Goal: Task Accomplishment & Management: Use online tool/utility

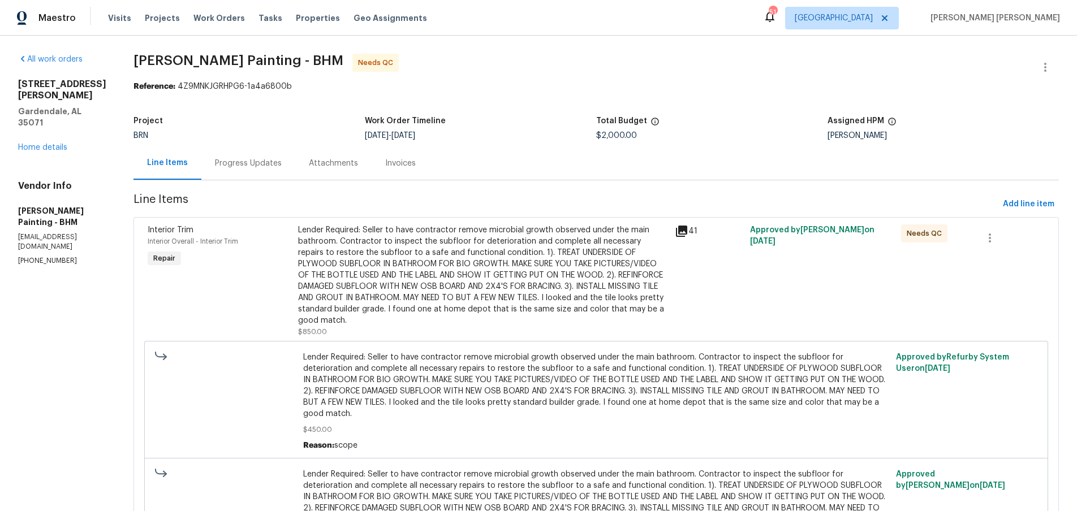
click at [687, 231] on icon at bounding box center [681, 231] width 11 height 11
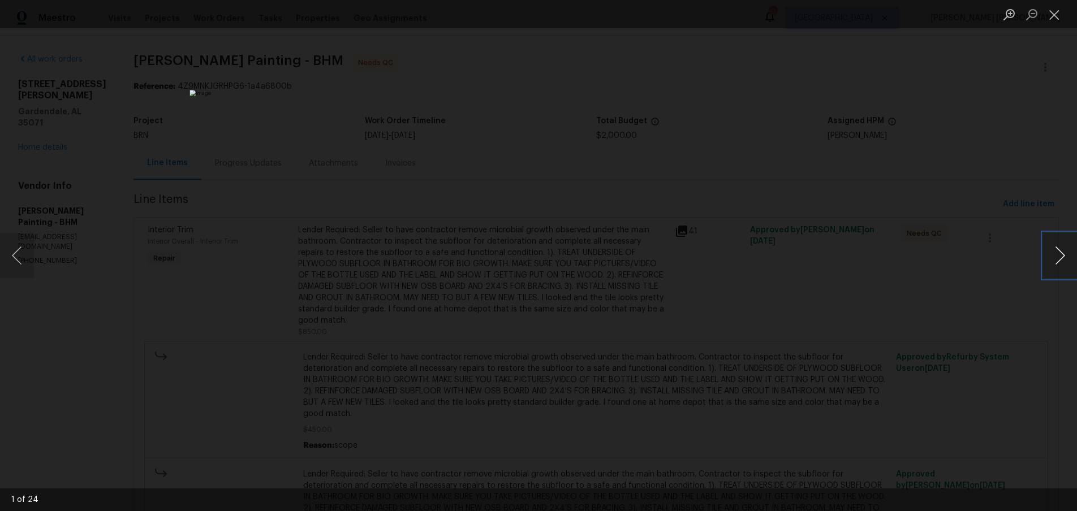
click at [1057, 263] on button "Next image" at bounding box center [1060, 255] width 34 height 45
click at [1056, 263] on button "Next image" at bounding box center [1060, 255] width 34 height 45
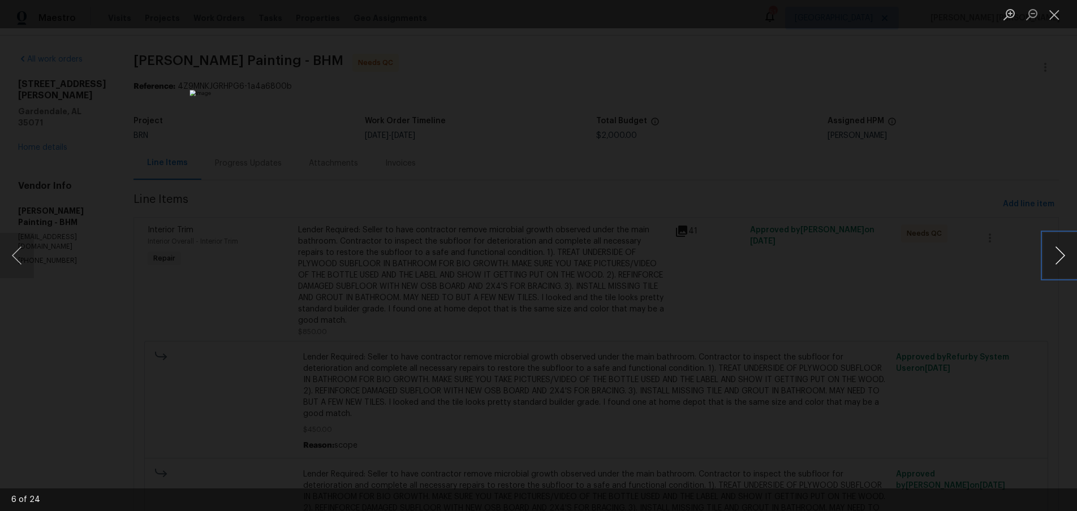
click at [1056, 263] on button "Next image" at bounding box center [1060, 255] width 34 height 45
click at [1057, 263] on button "Next image" at bounding box center [1060, 255] width 34 height 45
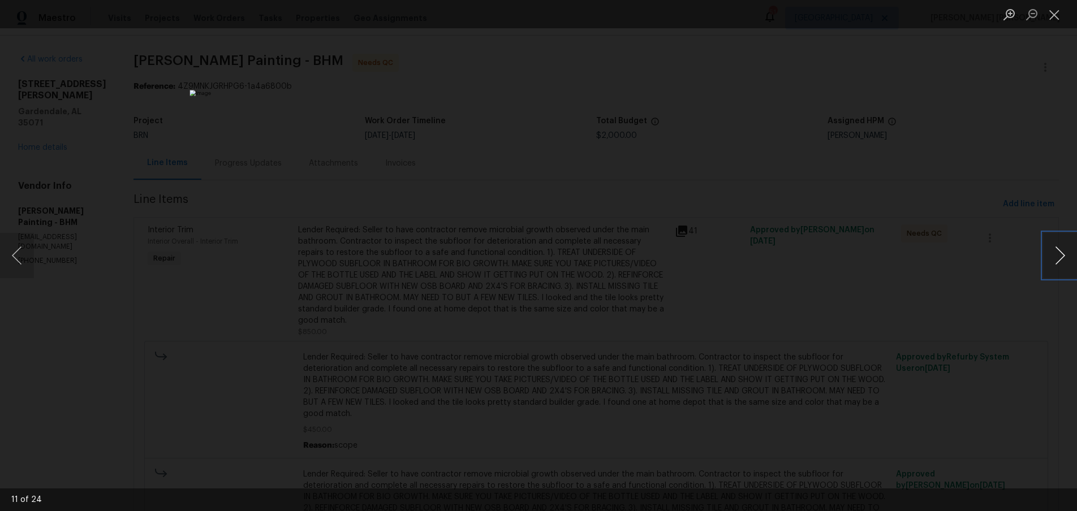
click at [1057, 263] on button "Next image" at bounding box center [1060, 255] width 34 height 45
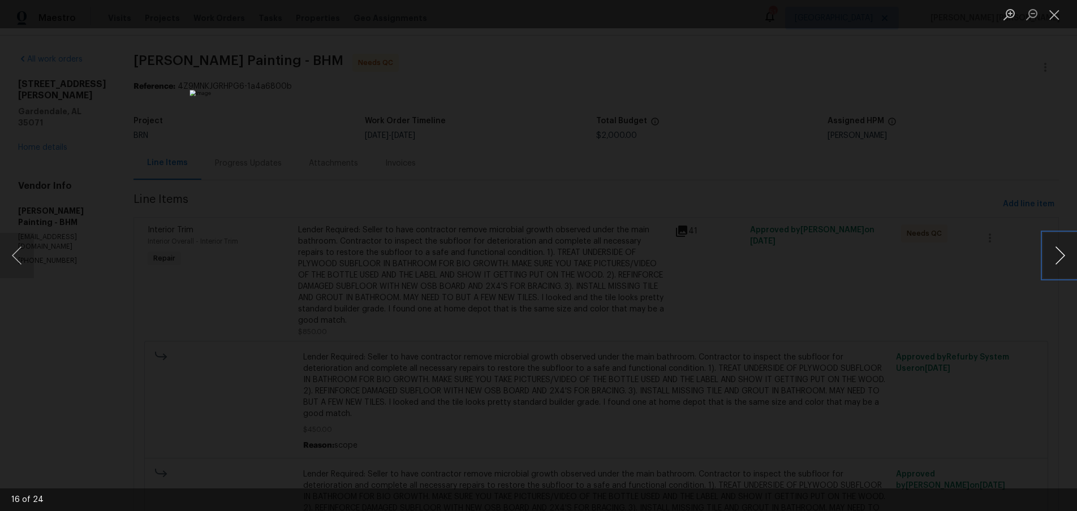
click at [1057, 263] on button "Next image" at bounding box center [1060, 255] width 34 height 45
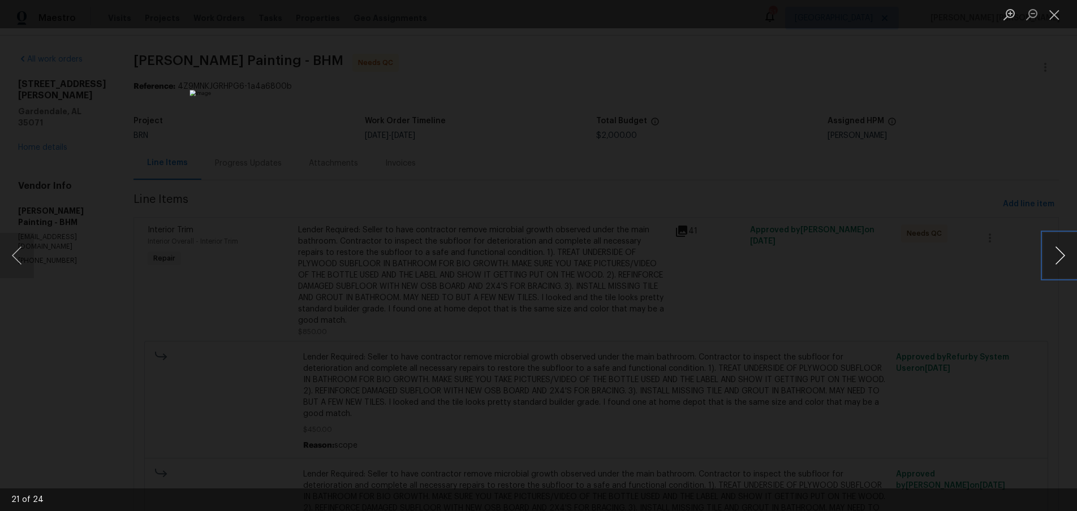
click at [1057, 263] on button "Next image" at bounding box center [1060, 255] width 34 height 45
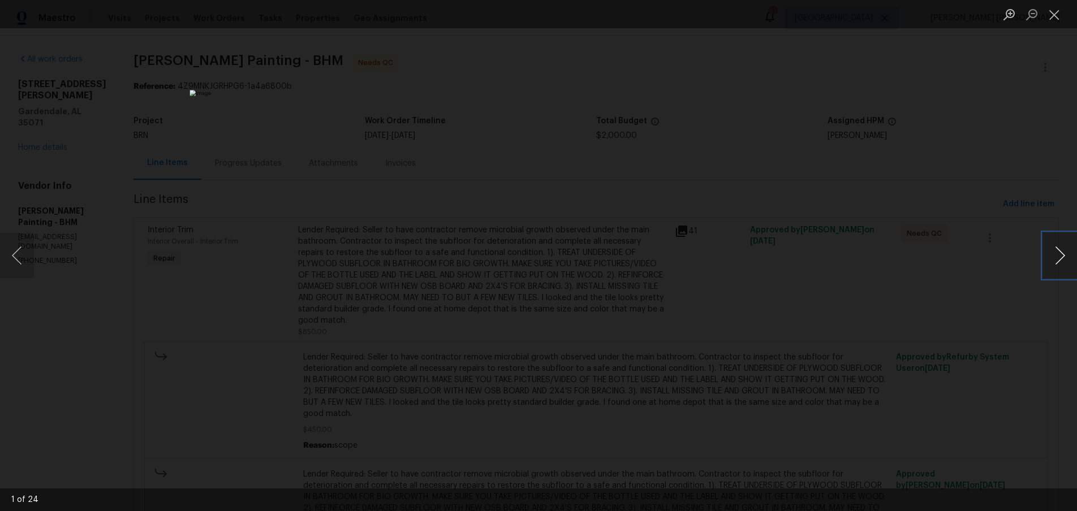
click at [1057, 263] on button "Next image" at bounding box center [1060, 255] width 34 height 45
click at [954, 132] on div "Lightbox" at bounding box center [538, 255] width 1077 height 511
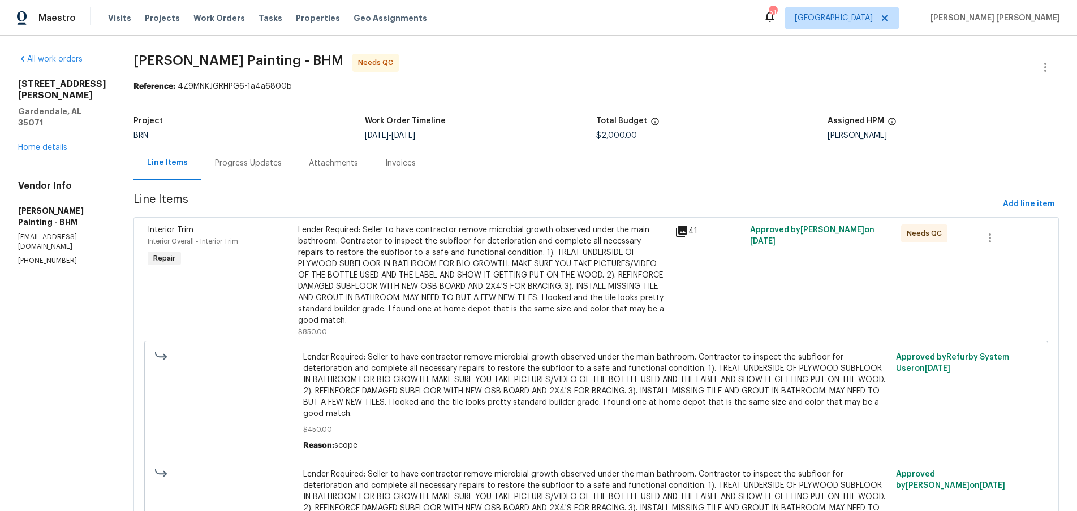
click at [282, 162] on div "Progress Updates" at bounding box center [248, 163] width 67 height 11
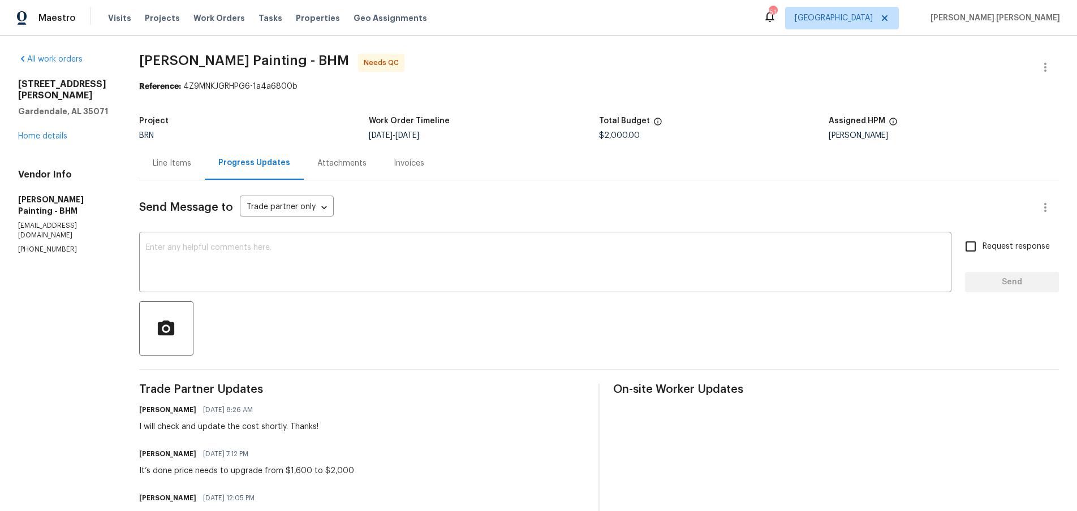
click at [191, 161] on div "Line Items" at bounding box center [172, 163] width 38 height 11
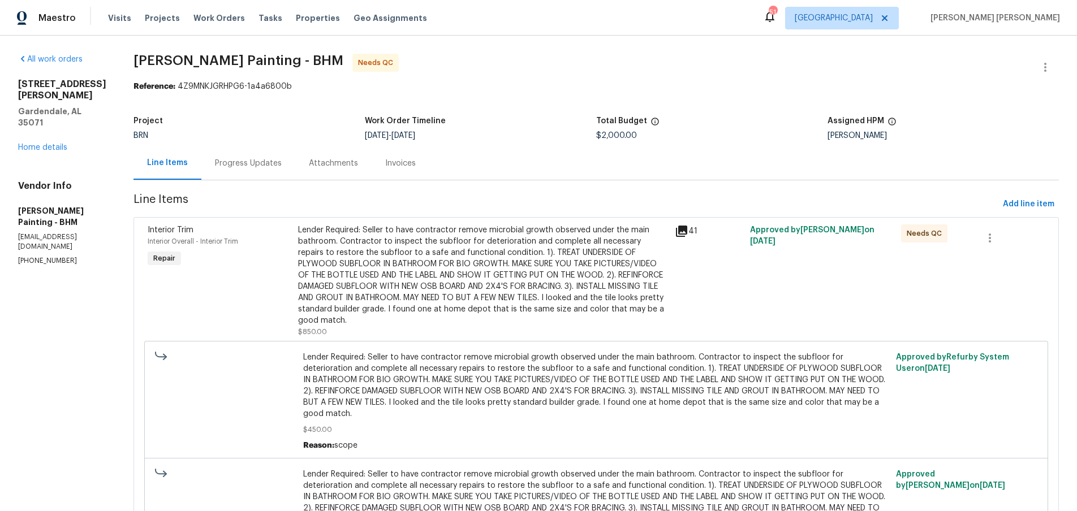
click at [688, 234] on icon at bounding box center [682, 232] width 14 height 14
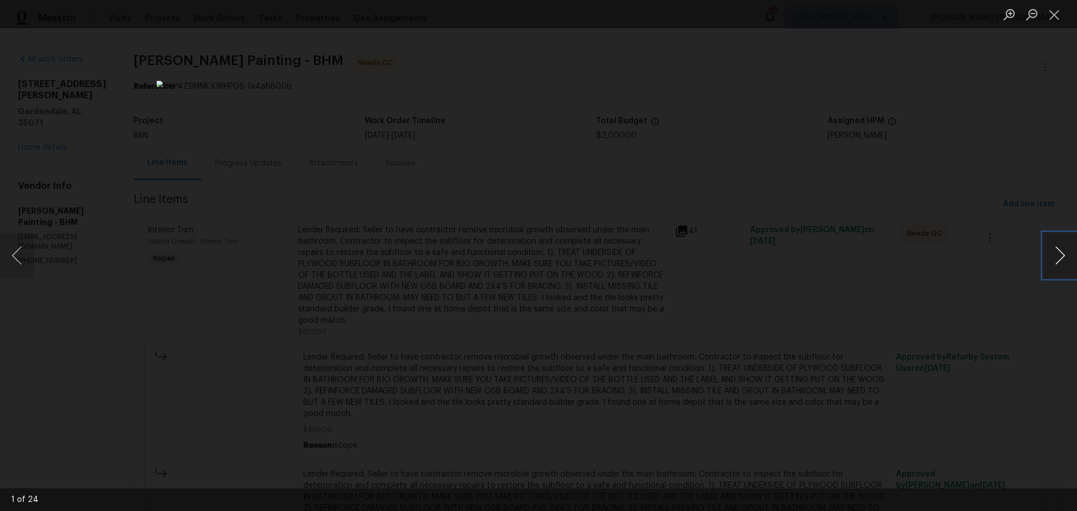
click at [1062, 252] on button "Next image" at bounding box center [1060, 255] width 34 height 45
click at [1059, 263] on button "Next image" at bounding box center [1060, 255] width 34 height 45
click at [1059, 264] on button "Next image" at bounding box center [1060, 255] width 34 height 45
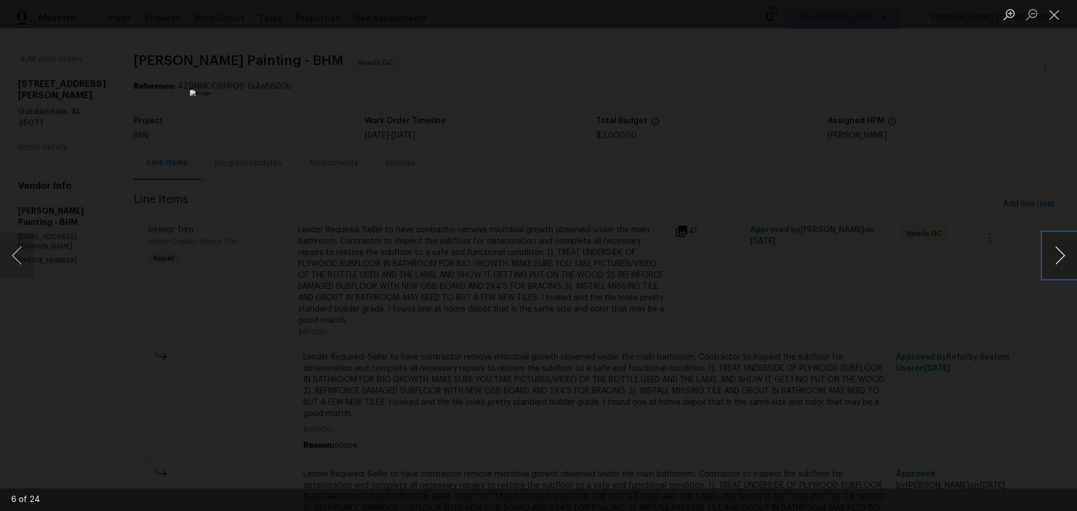
click at [1059, 264] on button "Next image" at bounding box center [1060, 255] width 34 height 45
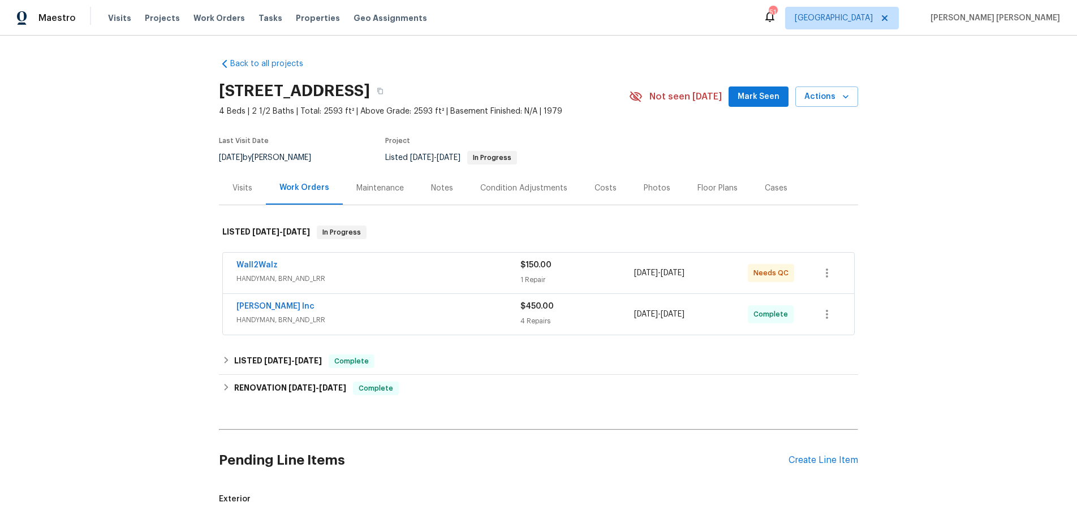
click at [425, 276] on span "HANDYMAN, BRN_AND_LRR" at bounding box center [378, 278] width 284 height 11
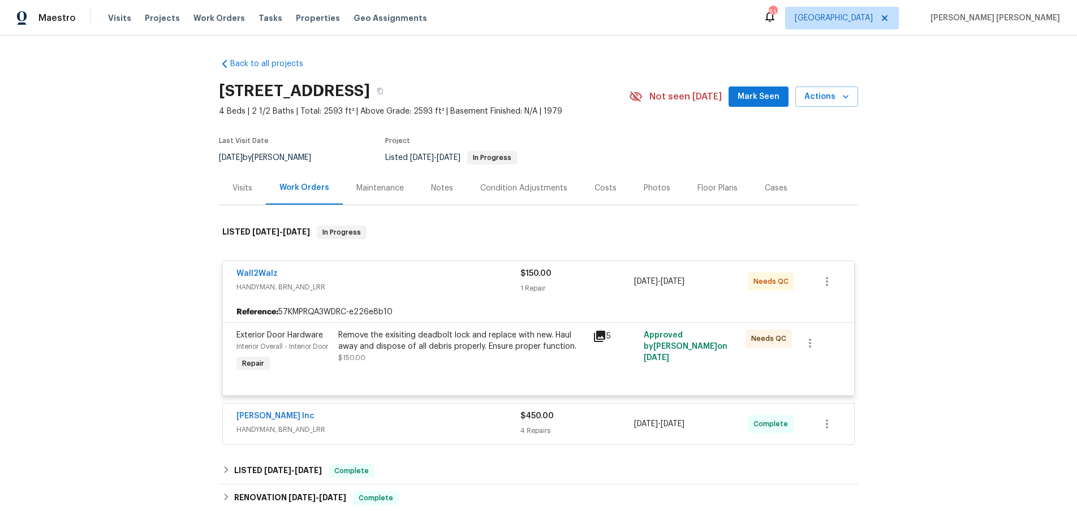
click at [599, 337] on icon at bounding box center [600, 337] width 14 height 14
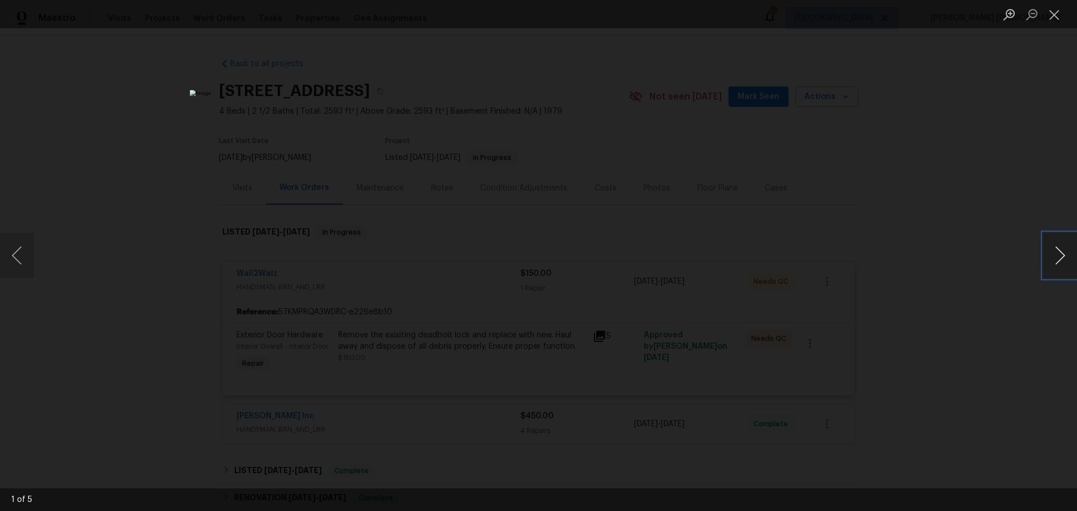
click at [1061, 265] on button "Next image" at bounding box center [1060, 255] width 34 height 45
click at [1011, 324] on div "Lightbox" at bounding box center [538, 255] width 1077 height 511
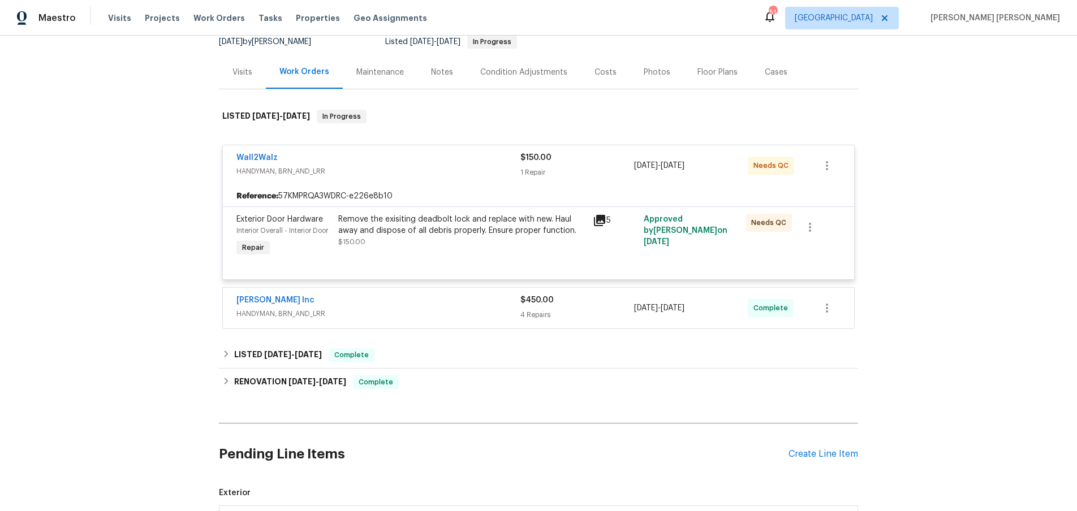
scroll to position [128, 0]
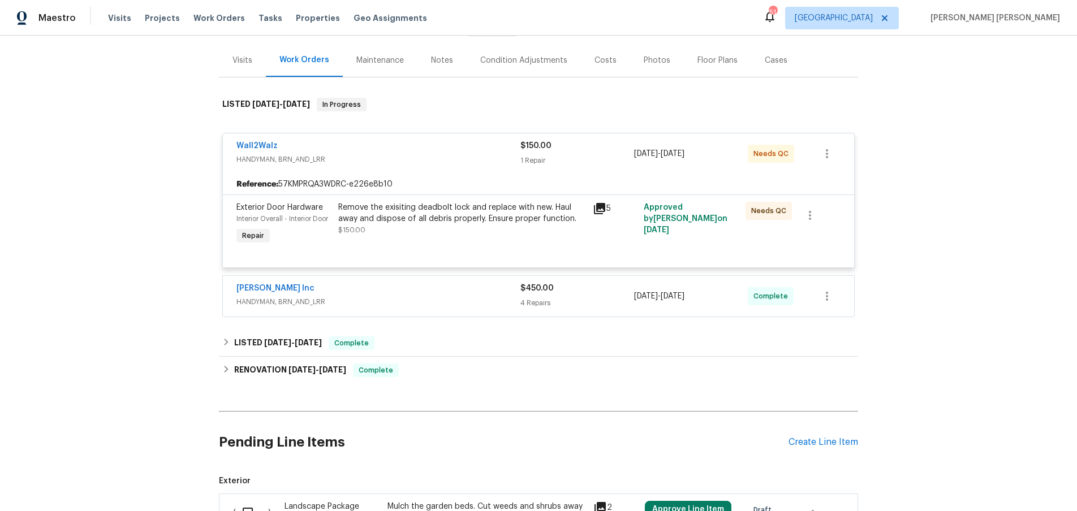
click at [239, 60] on div "Visits" at bounding box center [242, 60] width 20 height 11
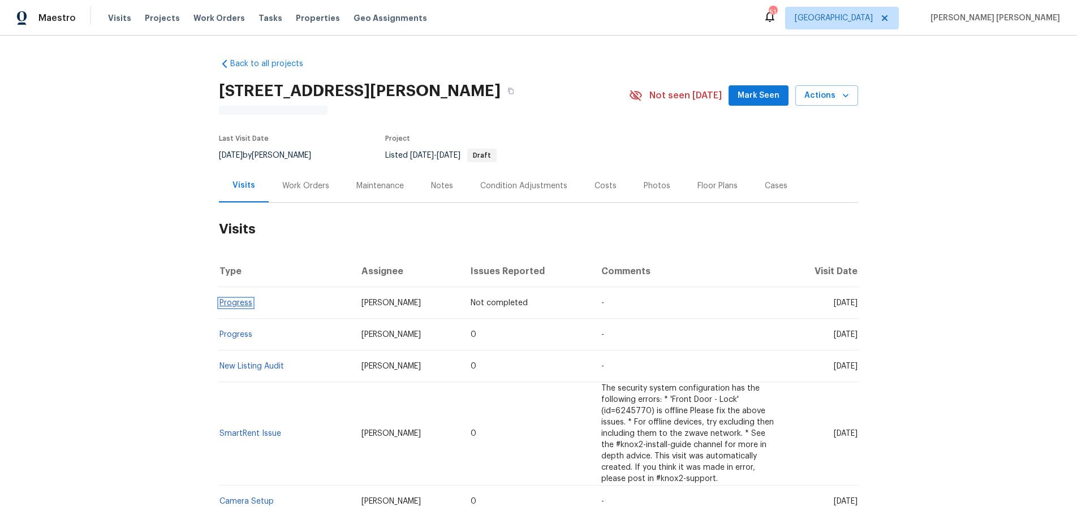
click at [229, 303] on link "Progress" at bounding box center [235, 303] width 33 height 8
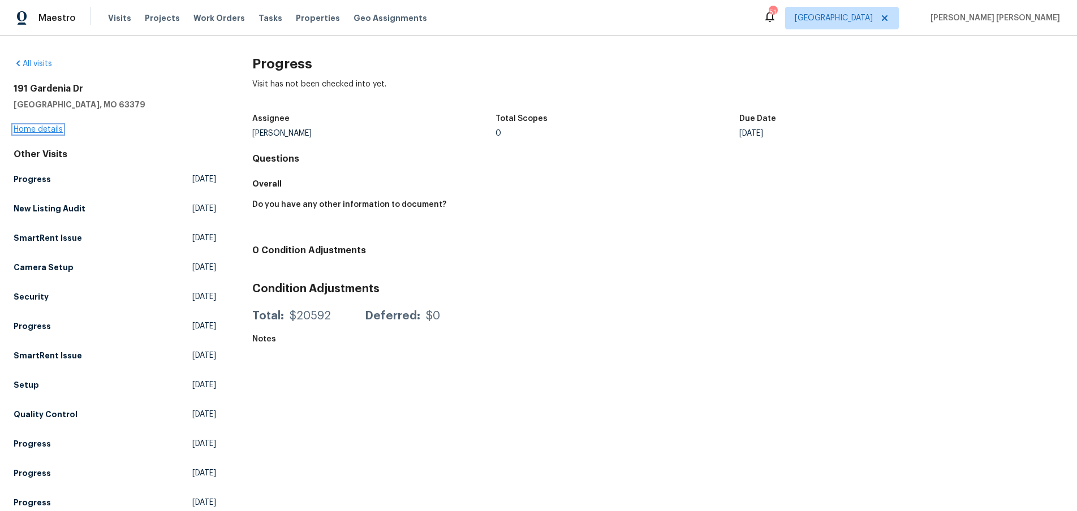
click at [48, 128] on link "Home details" at bounding box center [38, 130] width 49 height 8
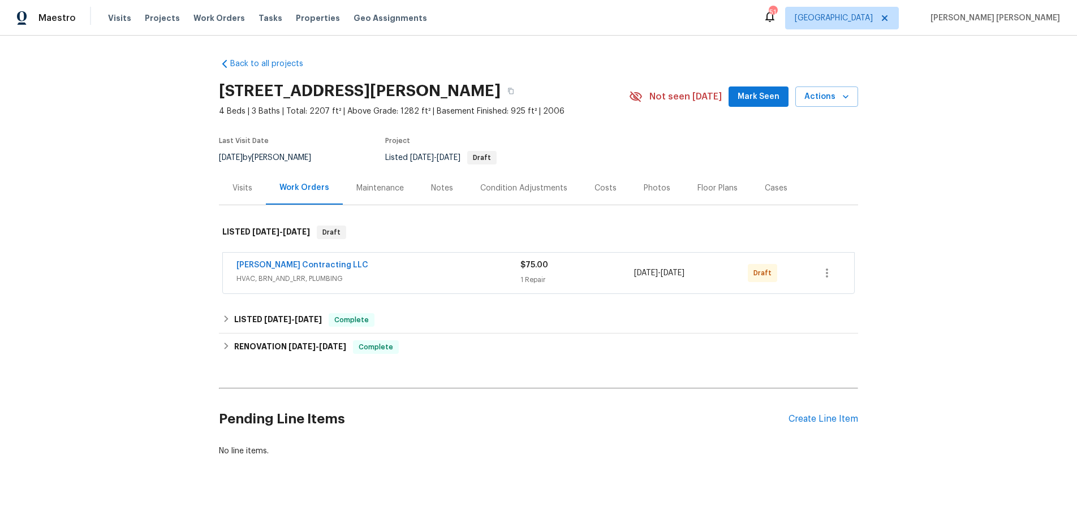
click at [396, 278] on span "HVAC, BRN_AND_LRR, PLUMBING" at bounding box center [378, 278] width 284 height 11
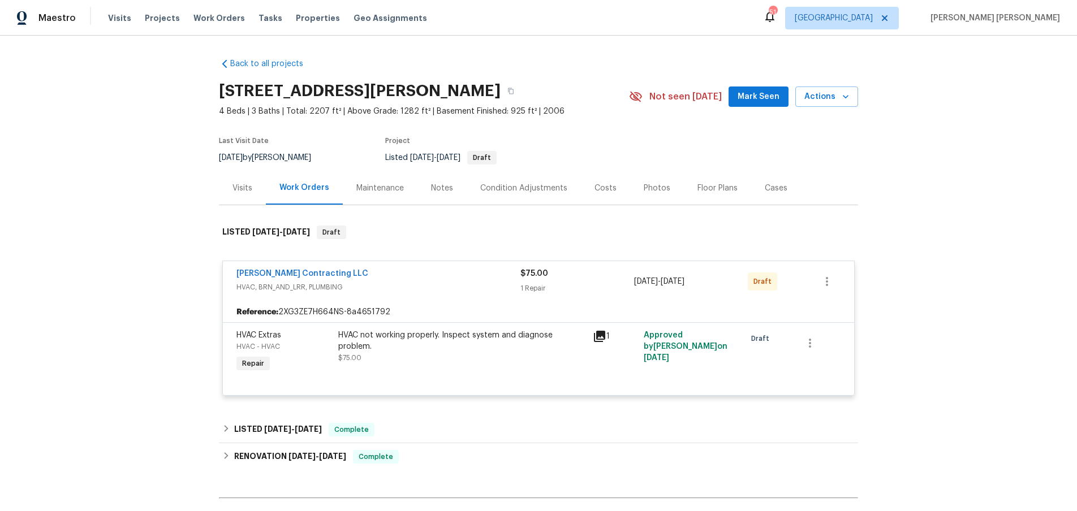
click at [599, 336] on icon at bounding box center [599, 336] width 11 height 11
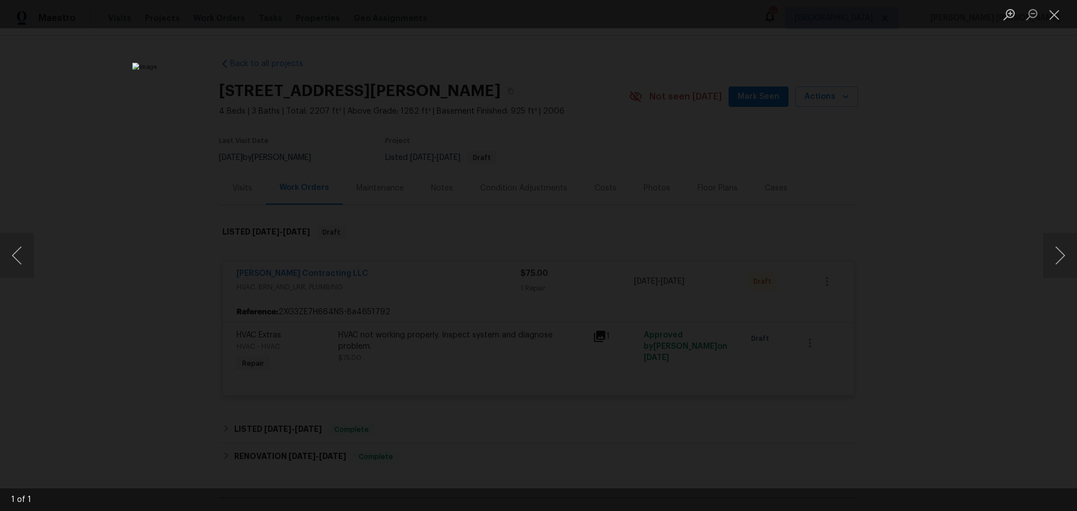
click at [903, 232] on div "Lightbox" at bounding box center [538, 255] width 1077 height 511
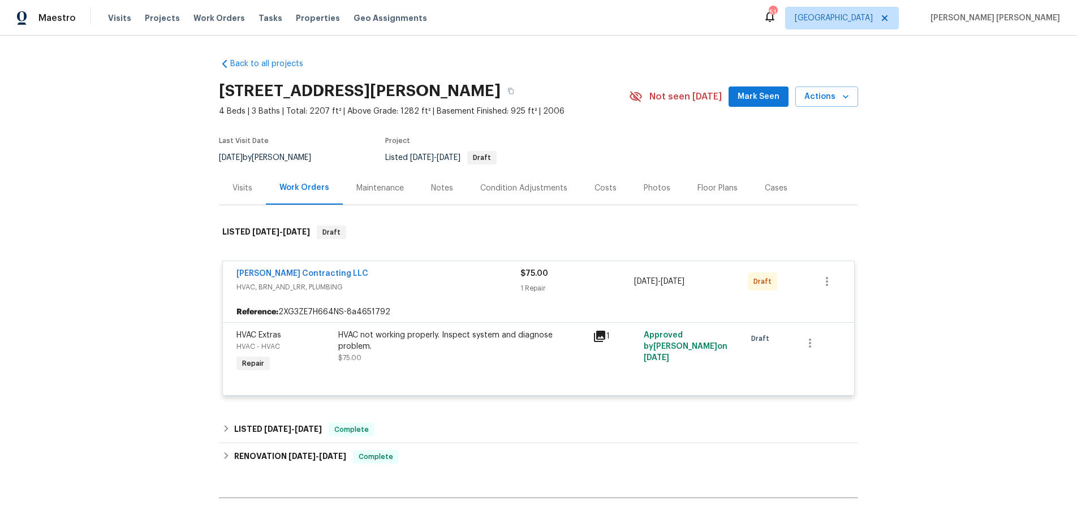
click at [903, 232] on div "Lightbox" at bounding box center [538, 255] width 1077 height 511
click at [494, 302] on div "Reference: 2XG3ZE7H664NS-8a4651792" at bounding box center [538, 312] width 631 height 20
click at [304, 273] on link "Loftin Contracting LLC" at bounding box center [302, 274] width 132 height 8
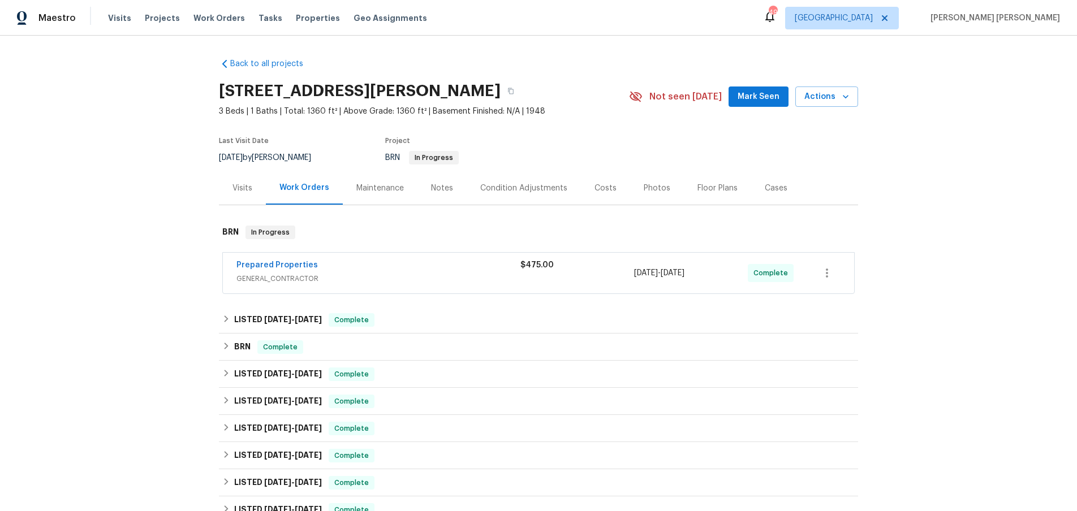
click at [445, 260] on div "Prepared Properties" at bounding box center [378, 267] width 284 height 14
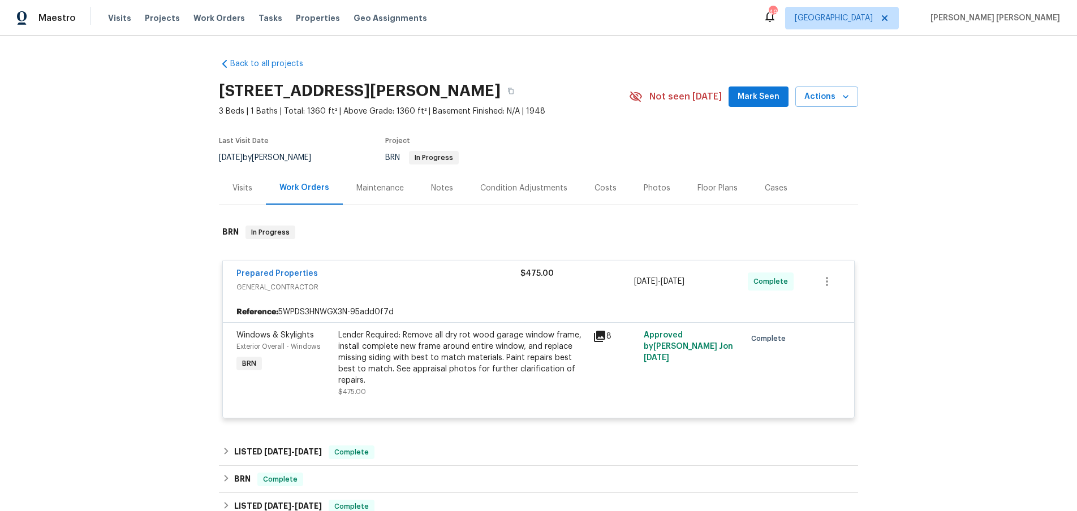
click at [601, 336] on icon at bounding box center [599, 336] width 11 height 11
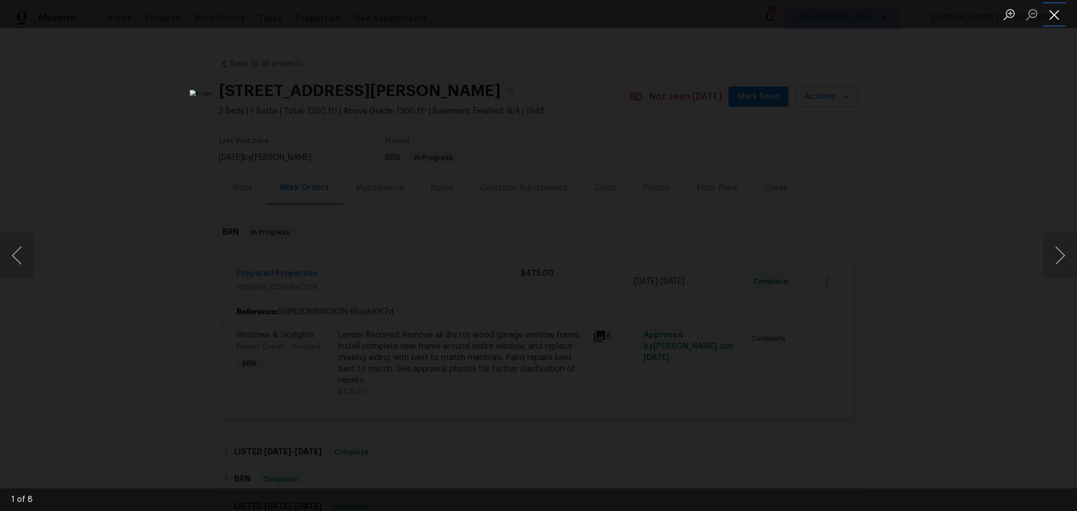
click at [1059, 16] on button "Close lightbox" at bounding box center [1054, 15] width 23 height 20
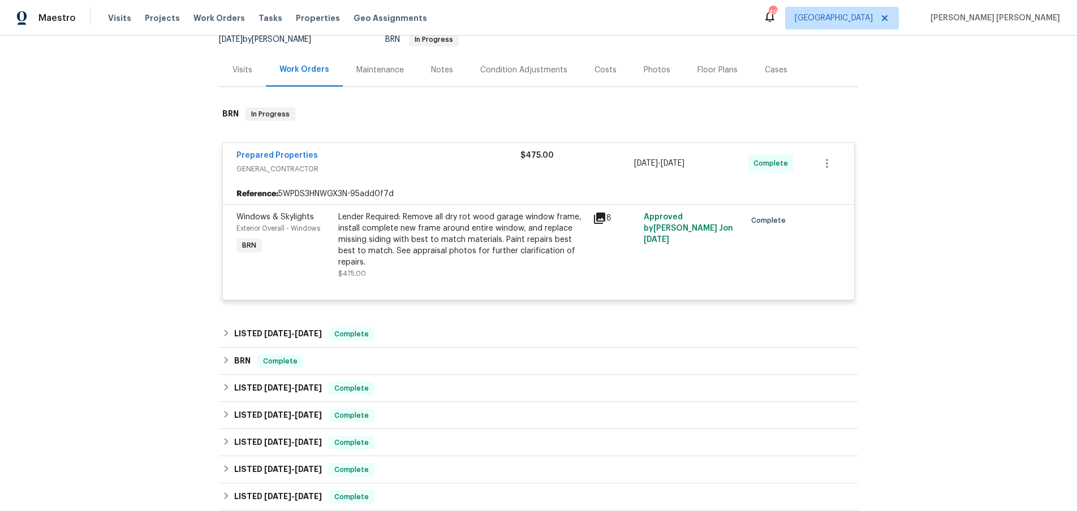
scroll to position [137, 0]
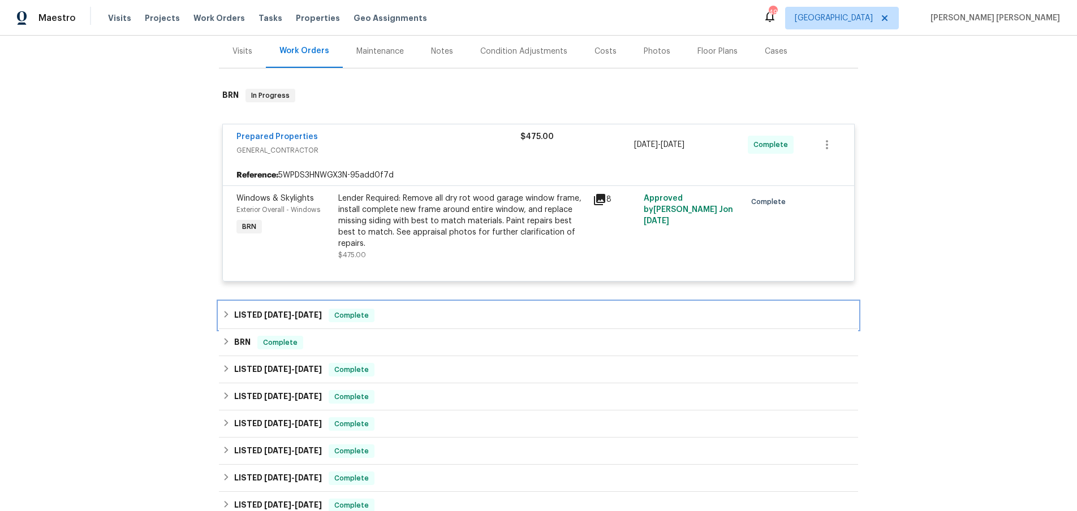
click at [287, 309] on h6 "LISTED 9/9/25 - 9/9/25" at bounding box center [278, 316] width 88 height 14
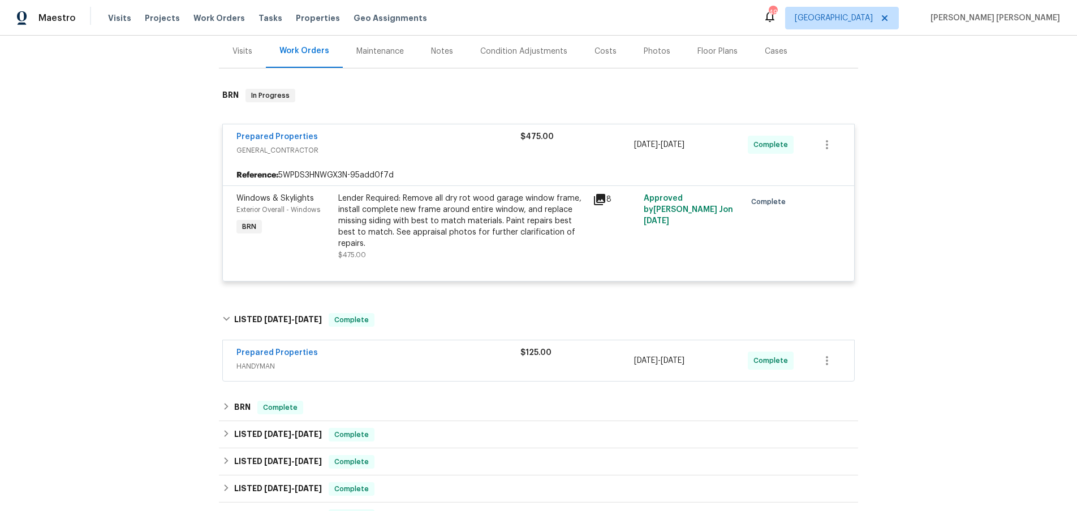
click at [490, 361] on span "HANDYMAN" at bounding box center [378, 366] width 284 height 11
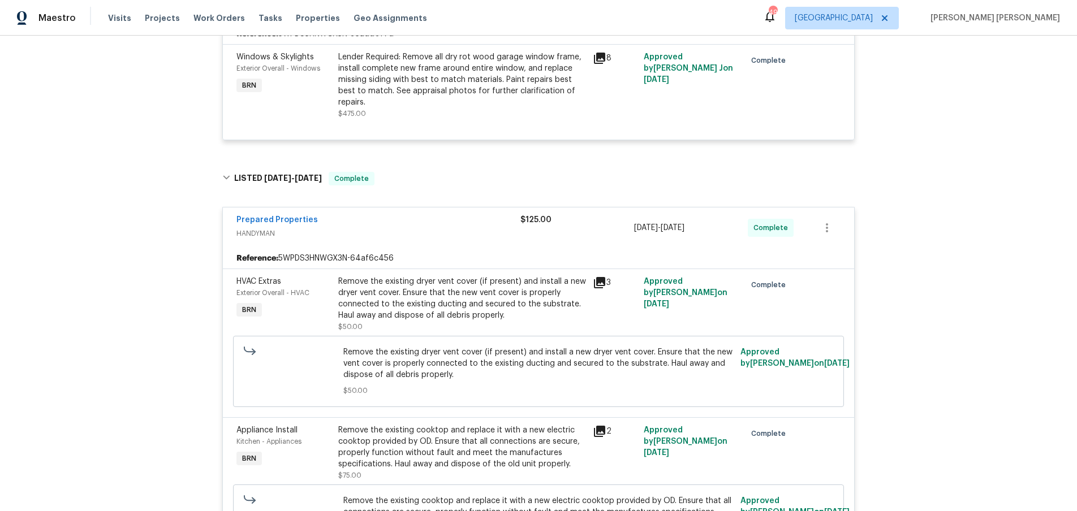
scroll to position [277, 0]
drag, startPoint x: 600, startPoint y: 273, endPoint x: 635, endPoint y: 287, distance: 37.1
click at [604, 279] on icon at bounding box center [599, 284] width 11 height 11
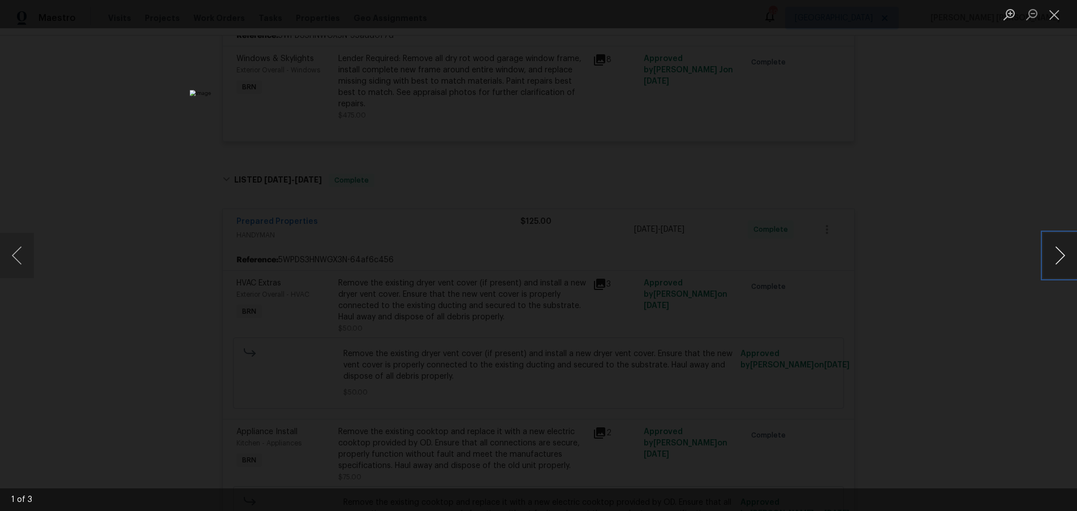
click at [1055, 265] on button "Next image" at bounding box center [1060, 255] width 34 height 45
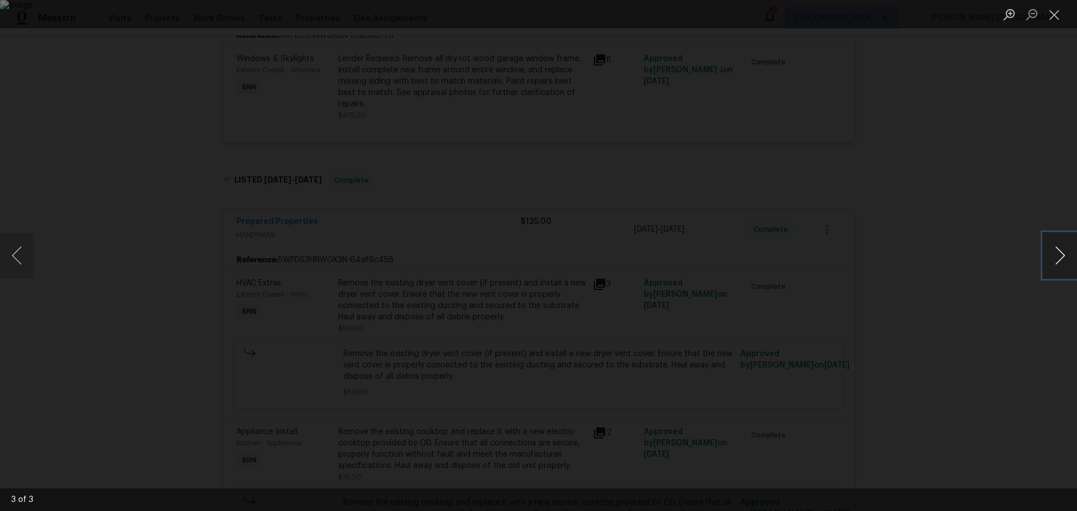
click at [1055, 265] on button "Next image" at bounding box center [1060, 255] width 34 height 45
click at [1015, 335] on div "Lightbox" at bounding box center [538, 255] width 1077 height 511
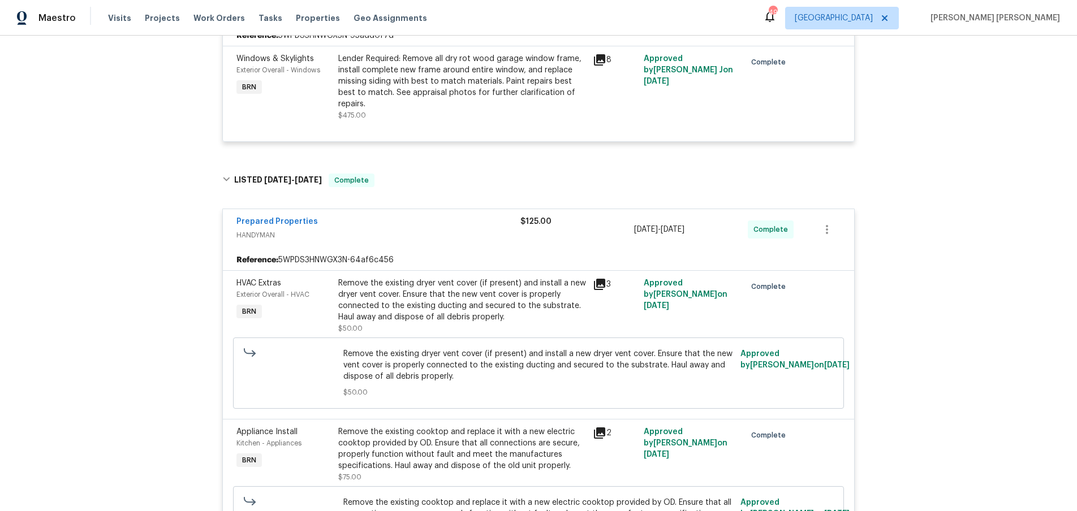
click at [1015, 335] on div "Lightbox" at bounding box center [538, 255] width 1077 height 511
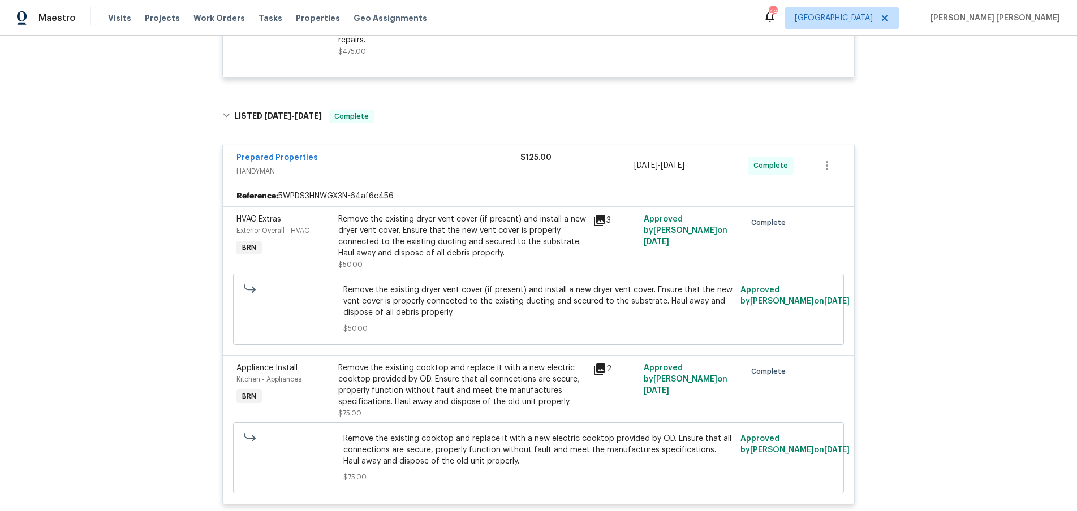
scroll to position [356, 0]
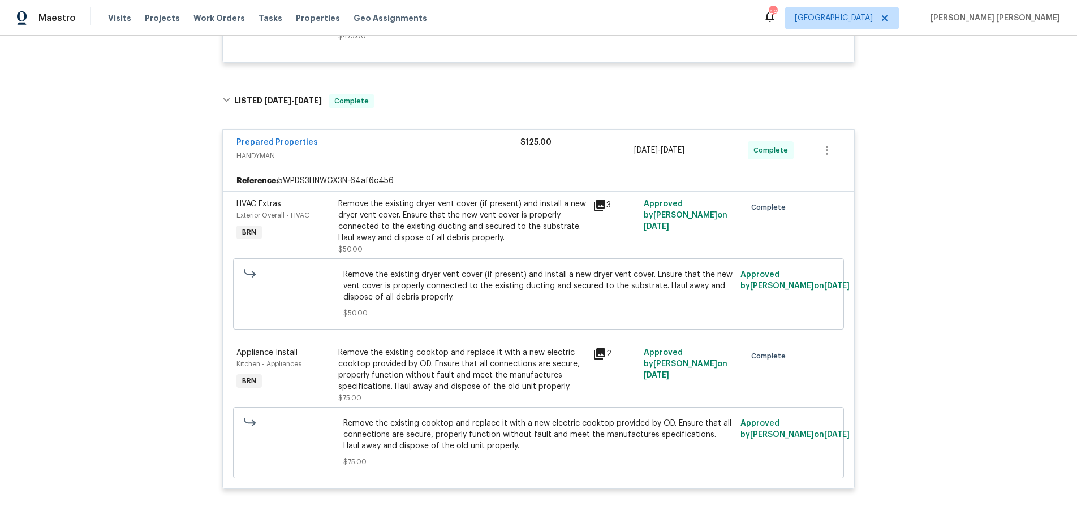
click at [599, 348] on icon at bounding box center [599, 353] width 11 height 11
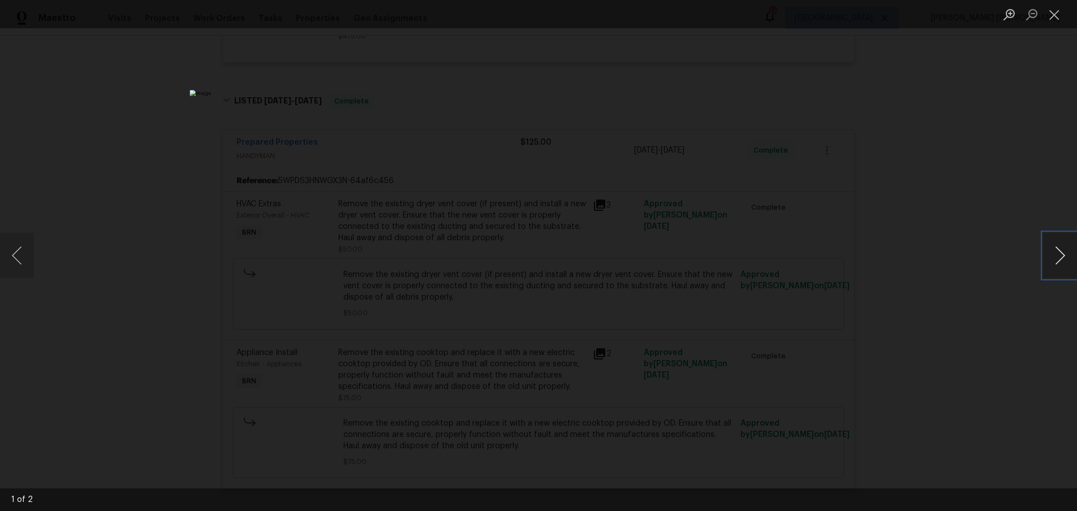
click at [1059, 264] on button "Next image" at bounding box center [1060, 255] width 34 height 45
click at [1026, 304] on div "Lightbox" at bounding box center [538, 255] width 1077 height 511
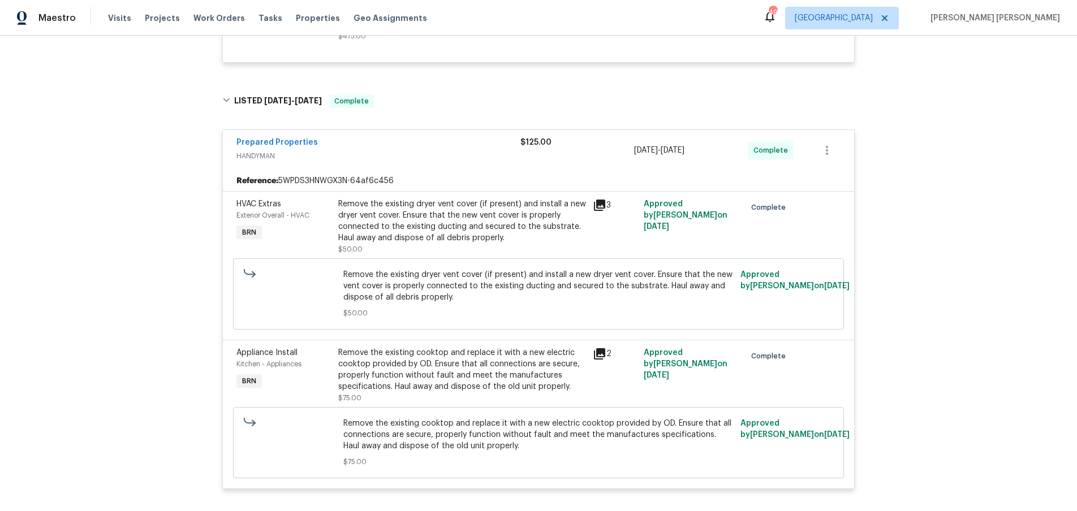
click at [606, 199] on div "3" at bounding box center [615, 206] width 44 height 14
click at [596, 200] on icon at bounding box center [599, 205] width 11 height 11
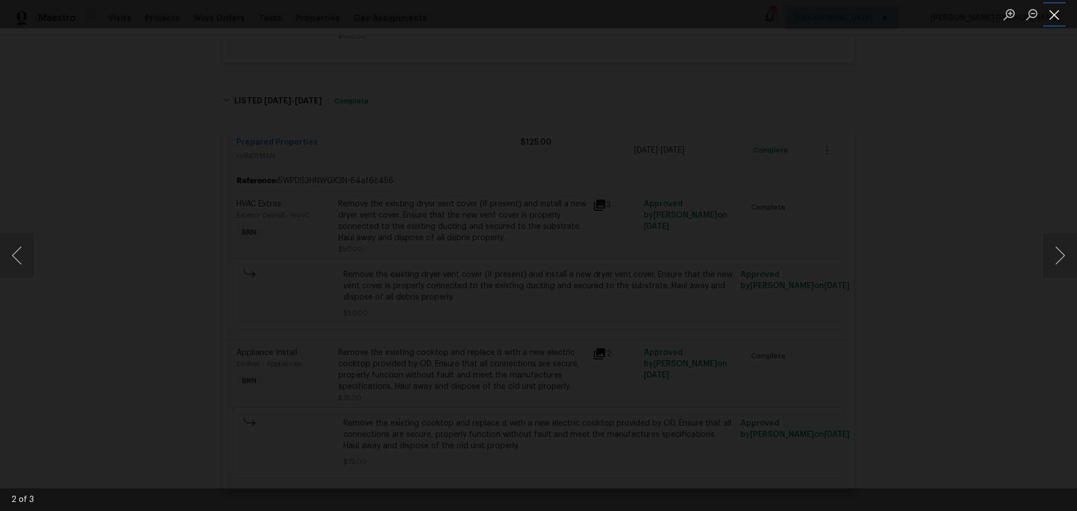
click at [1057, 18] on button "Close lightbox" at bounding box center [1054, 15] width 23 height 20
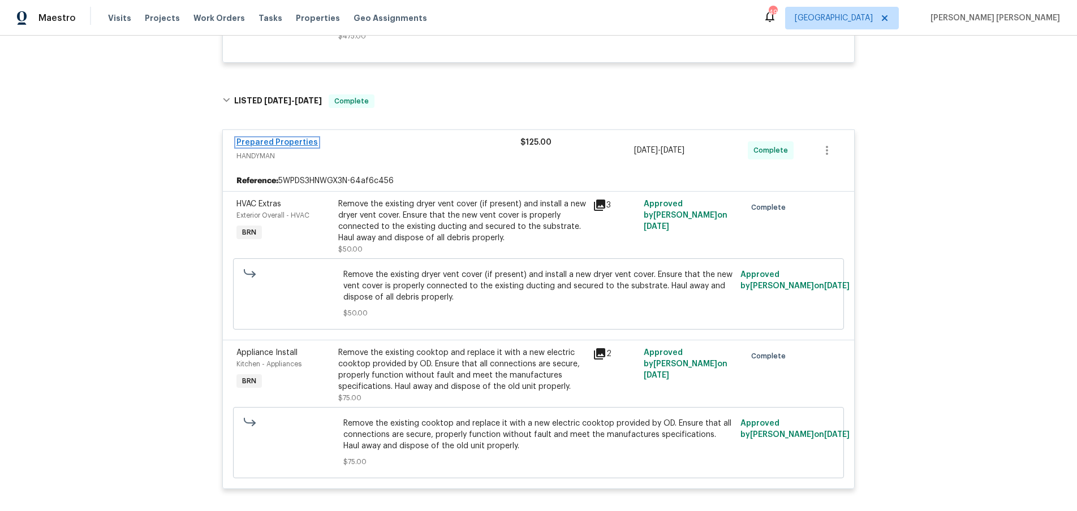
click at [279, 139] on link "Prepared Properties" at bounding box center [276, 143] width 81 height 8
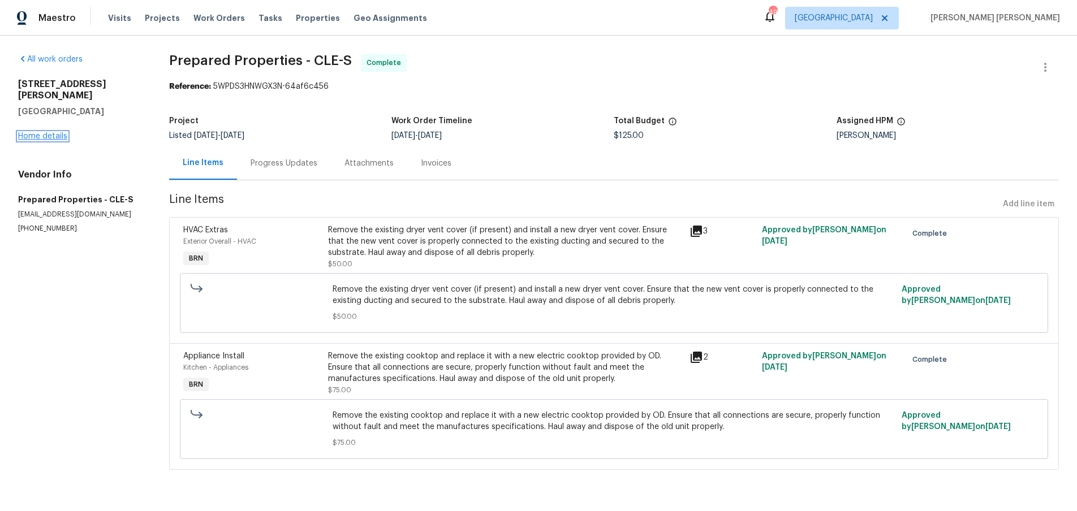
click at [47, 132] on link "Home details" at bounding box center [42, 136] width 49 height 8
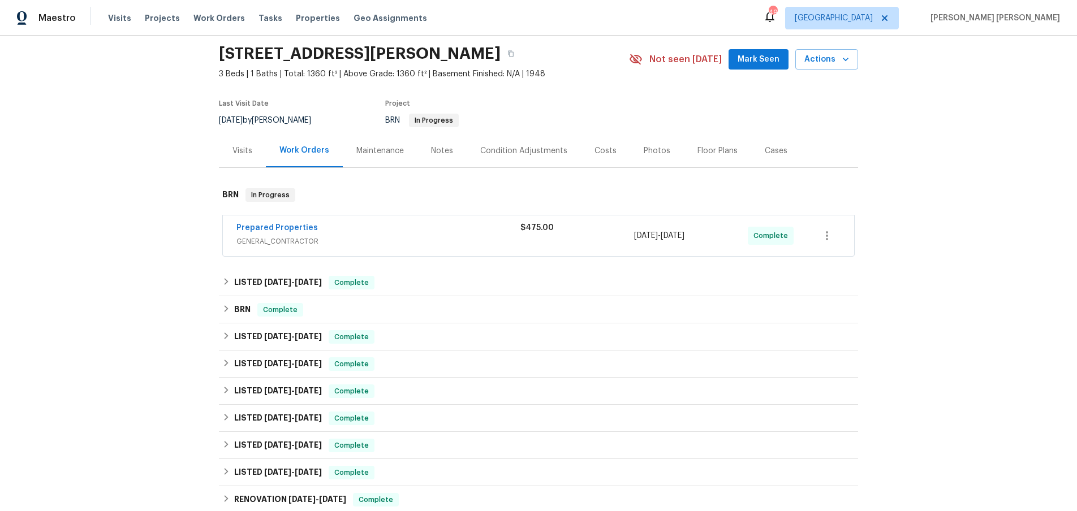
scroll to position [36, 0]
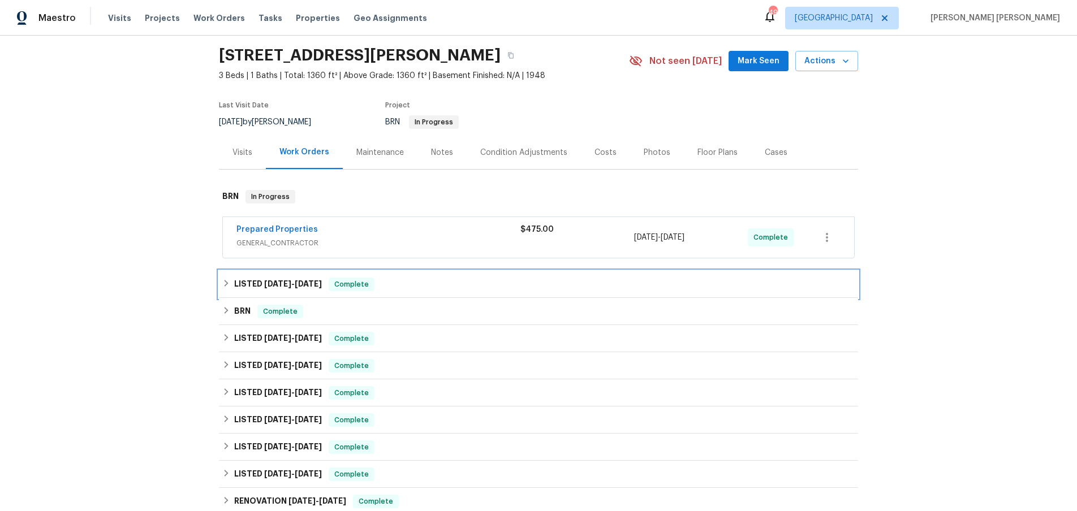
click at [266, 287] on span "9/9/25" at bounding box center [277, 284] width 27 height 8
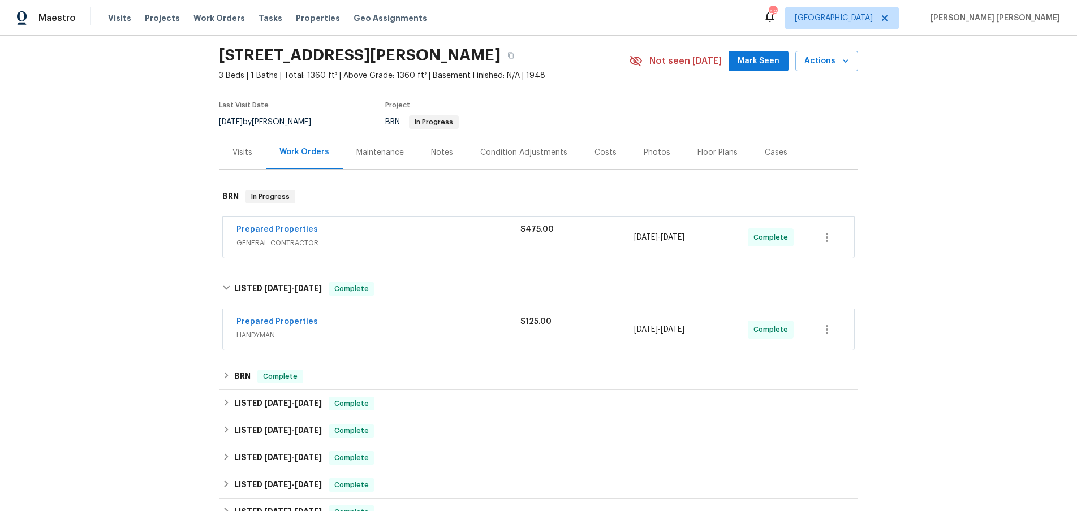
click at [391, 338] on span "HANDYMAN" at bounding box center [378, 335] width 284 height 11
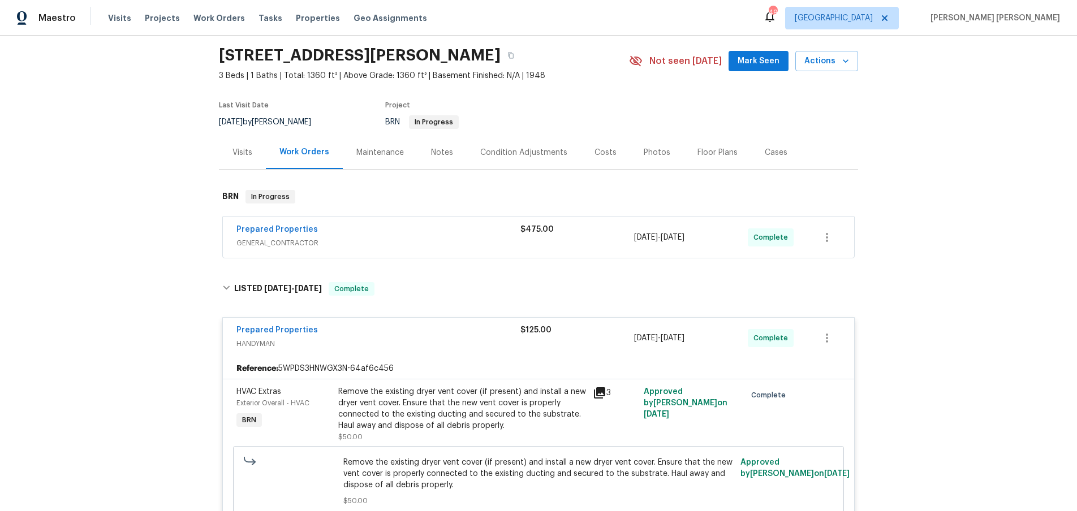
click at [393, 232] on div "Prepared Properties" at bounding box center [378, 231] width 284 height 14
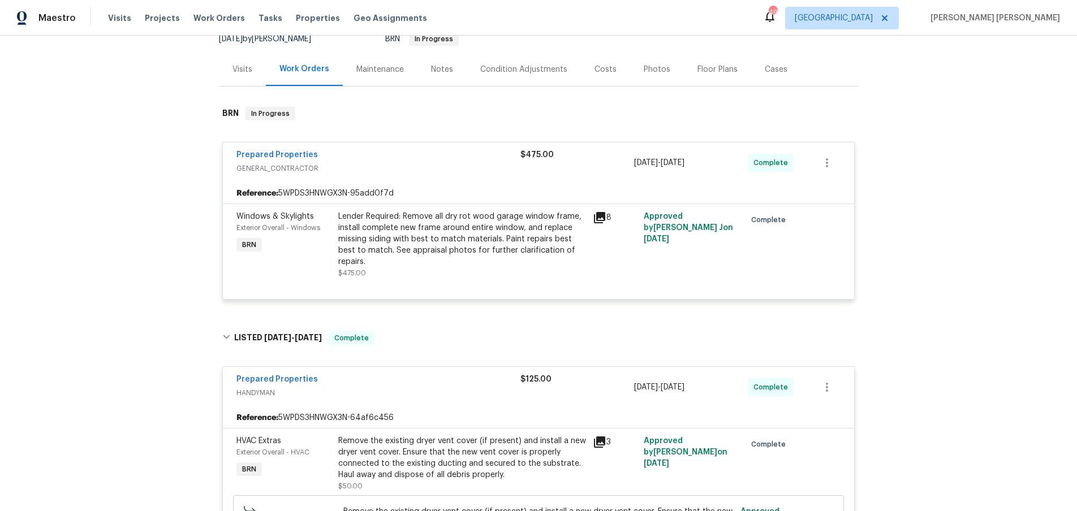
scroll to position [150, 0]
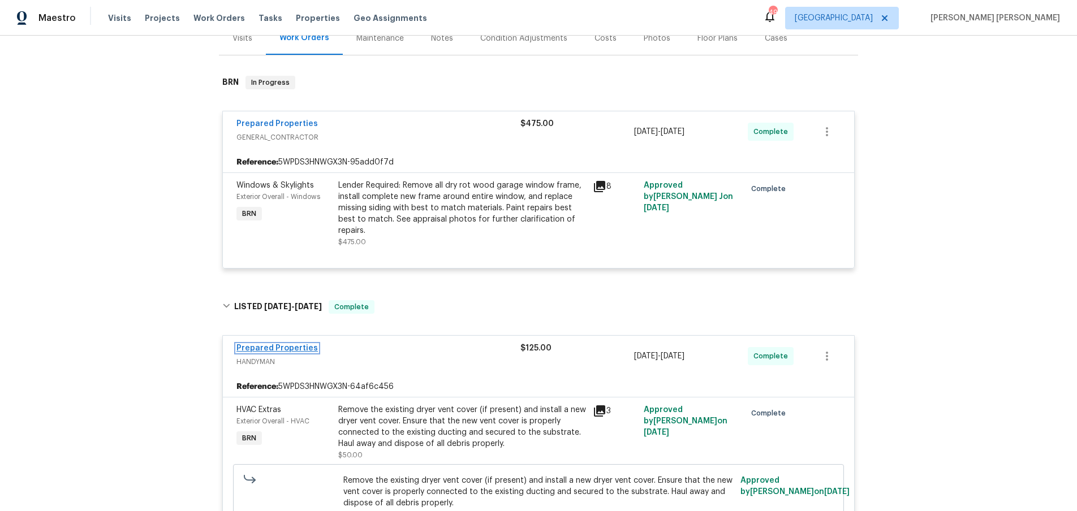
click at [300, 344] on link "Prepared Properties" at bounding box center [276, 348] width 81 height 8
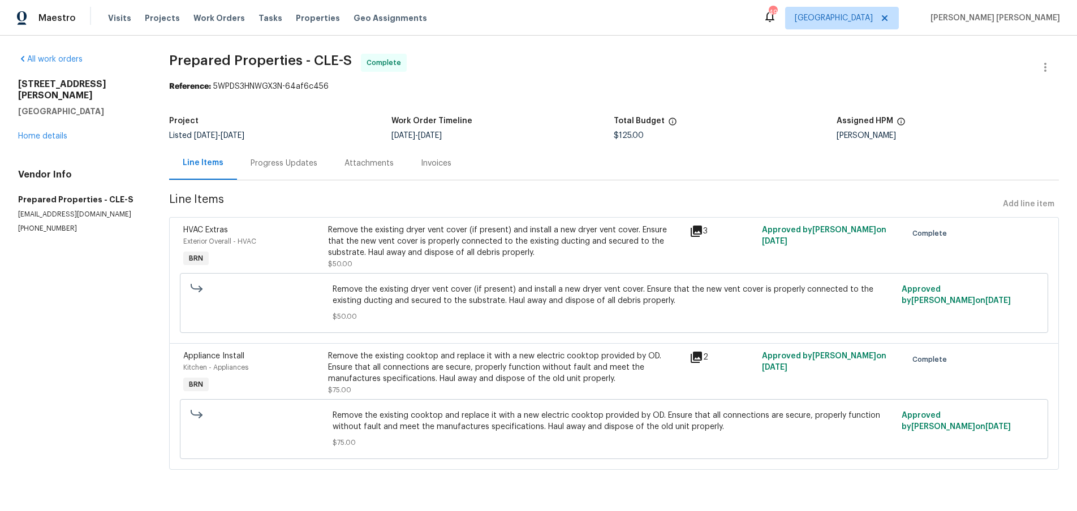
click at [469, 250] on div "Remove the existing dryer vent cover (if present) and install a new dryer vent …" at bounding box center [505, 242] width 355 height 34
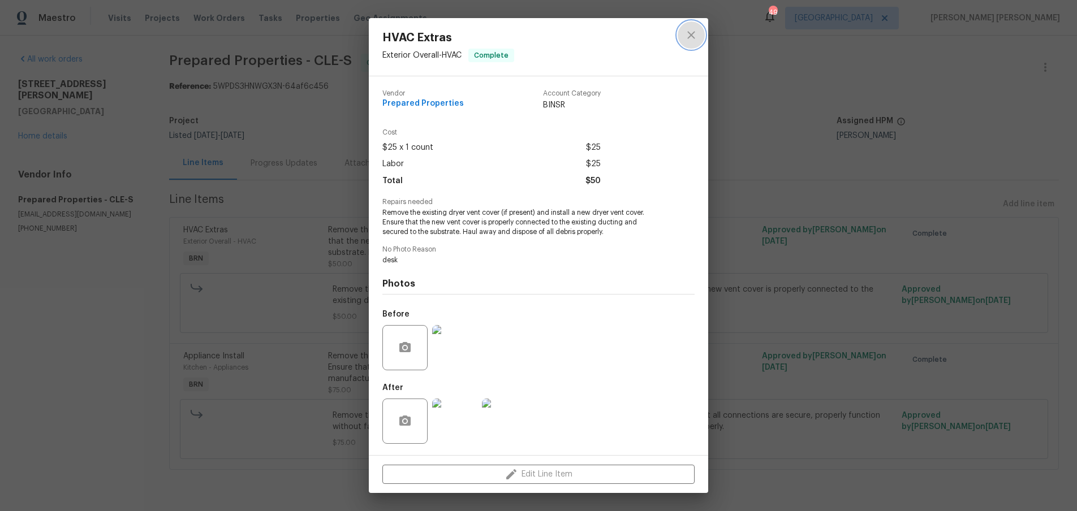
click at [687, 35] on icon "close" at bounding box center [691, 35] width 14 height 14
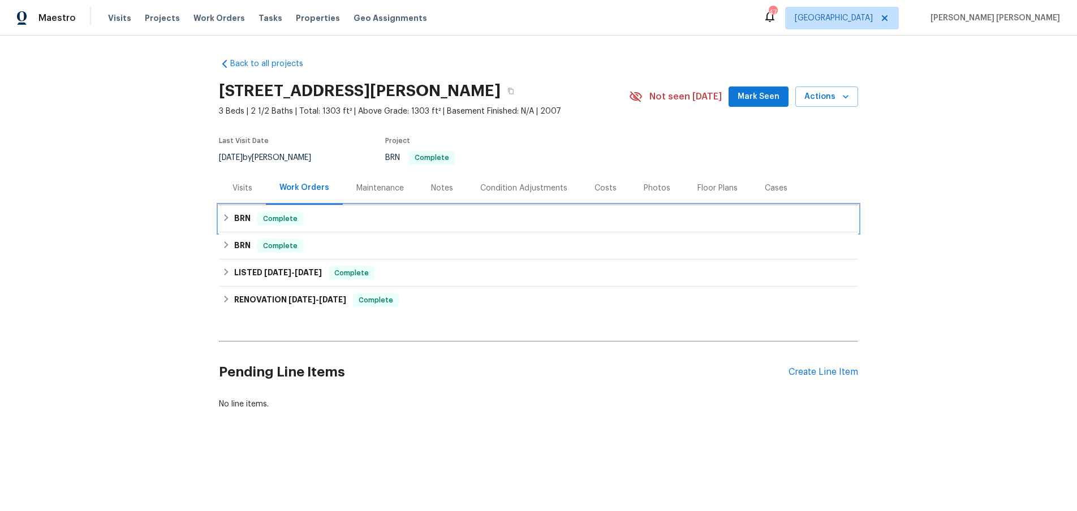
click at [324, 218] on div "BRN Complete" at bounding box center [538, 219] width 632 height 14
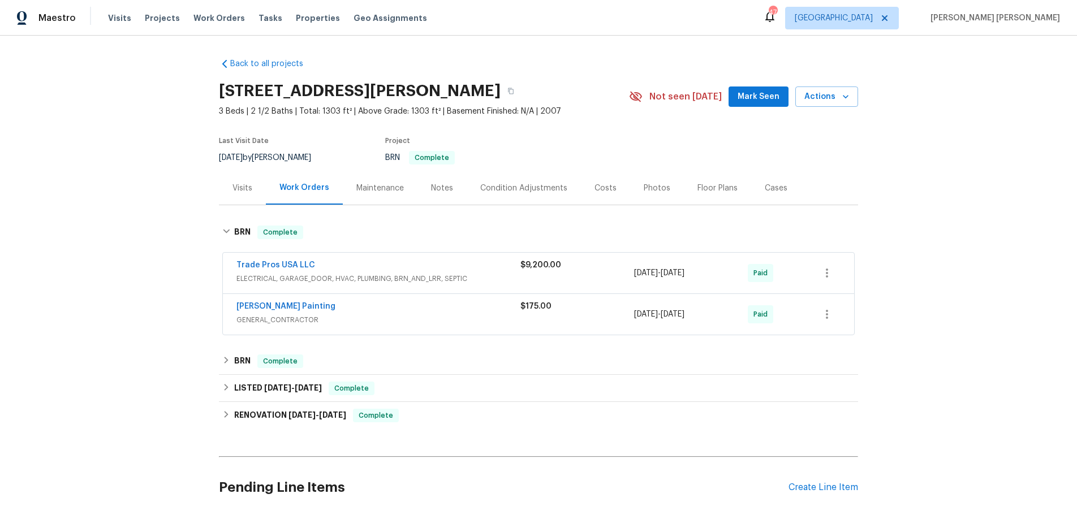
click at [438, 270] on div "Trade Pros USA LLC" at bounding box center [378, 267] width 284 height 14
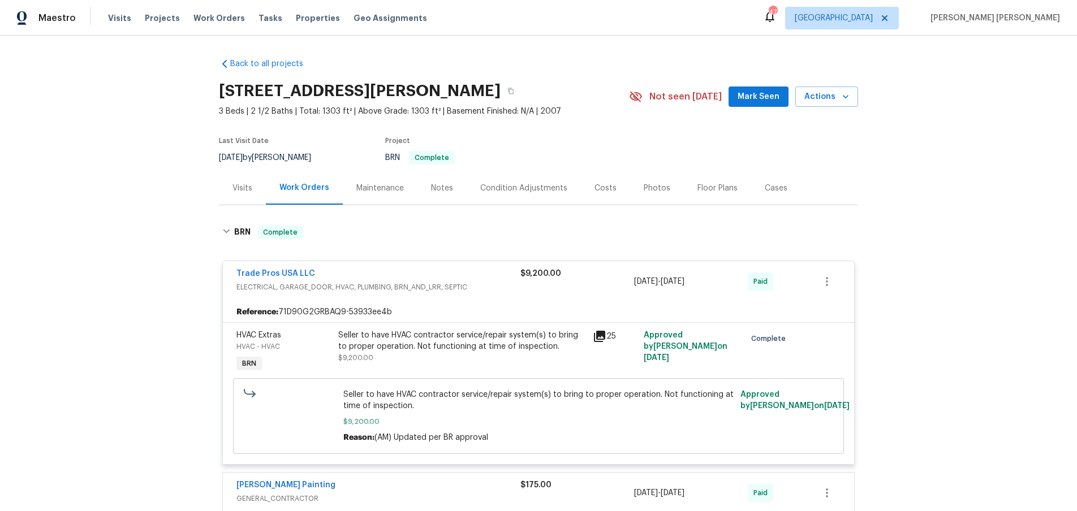
click at [438, 270] on div "Trade Pros USA LLC" at bounding box center [378, 275] width 284 height 14
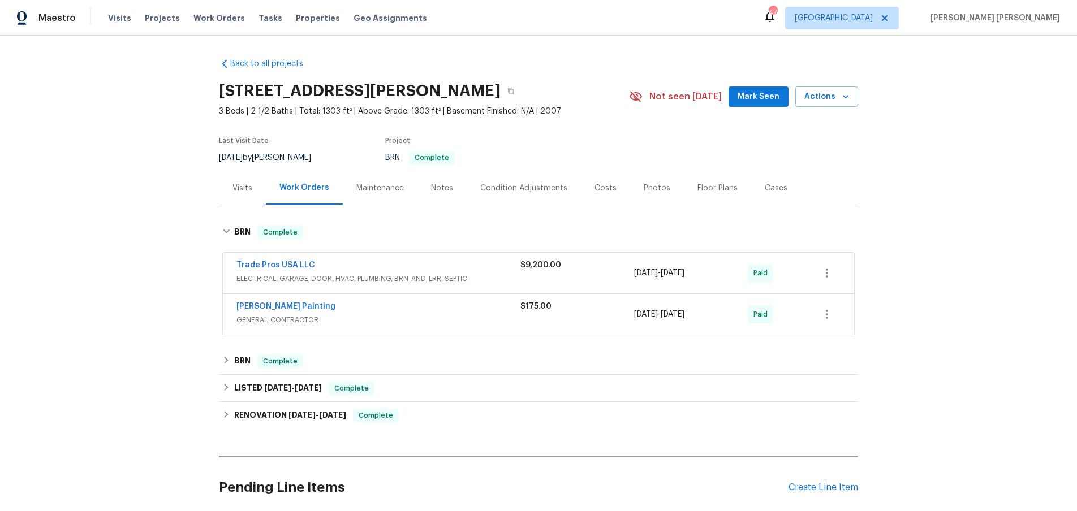
click at [438, 308] on div "[PERSON_NAME] Painting" at bounding box center [378, 308] width 284 height 14
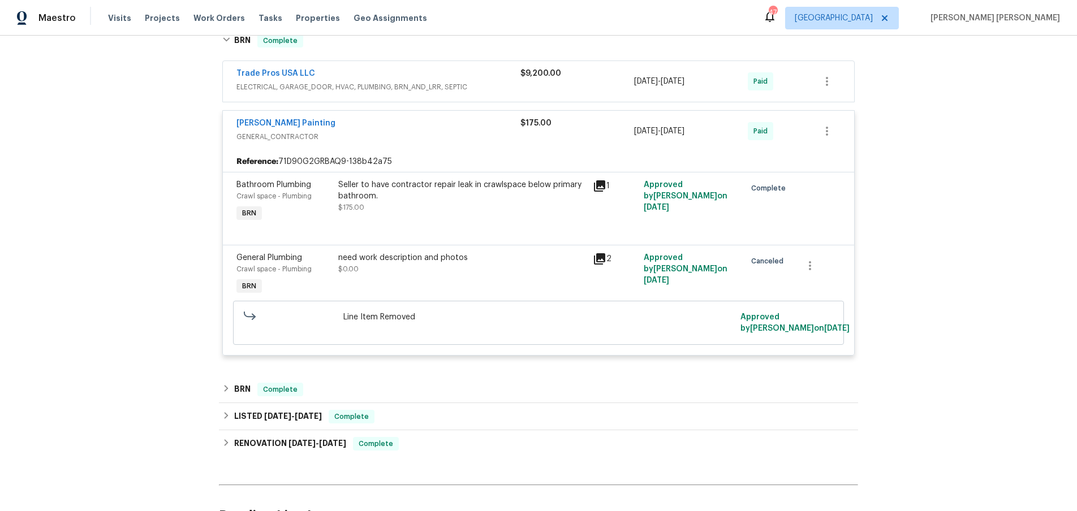
scroll to position [193, 0]
click at [239, 382] on h6 "BRN" at bounding box center [242, 389] width 16 height 14
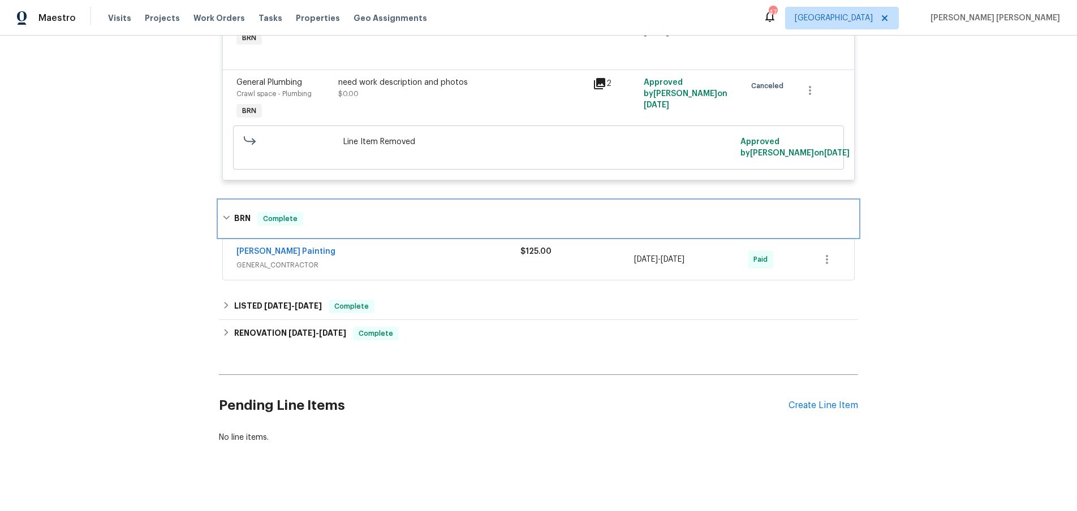
scroll to position [376, 0]
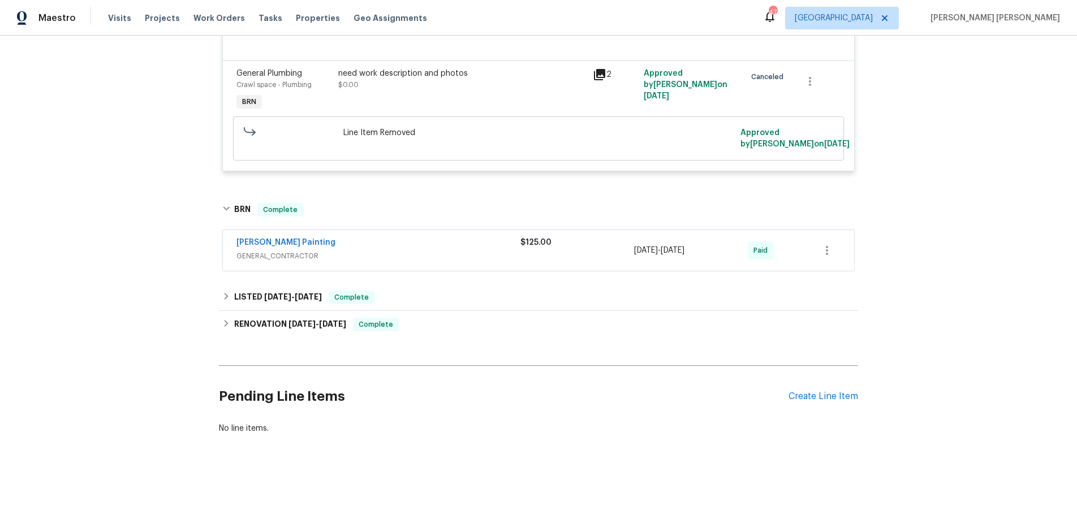
click at [462, 257] on span "GENERAL_CONTRACTOR" at bounding box center [378, 256] width 284 height 11
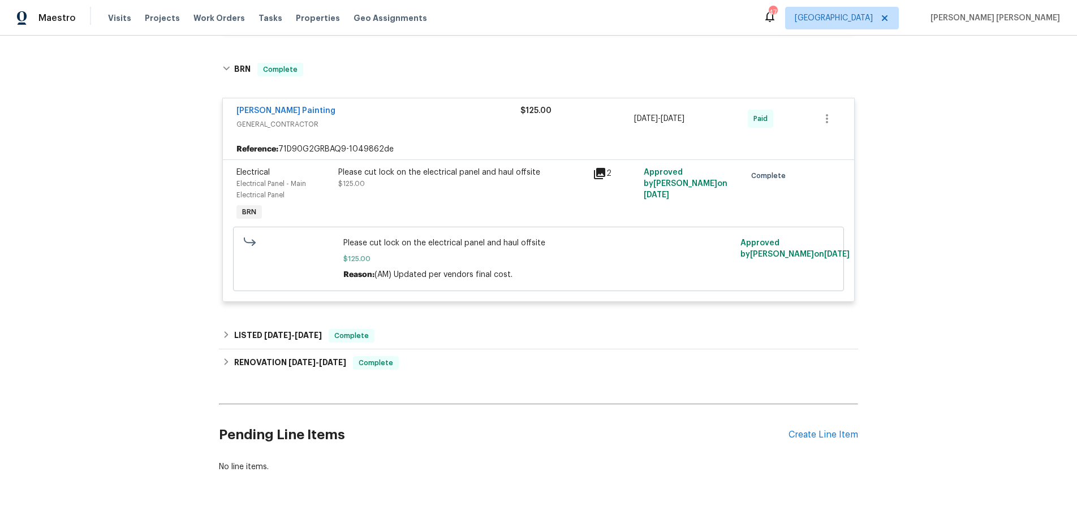
scroll to position [555, 0]
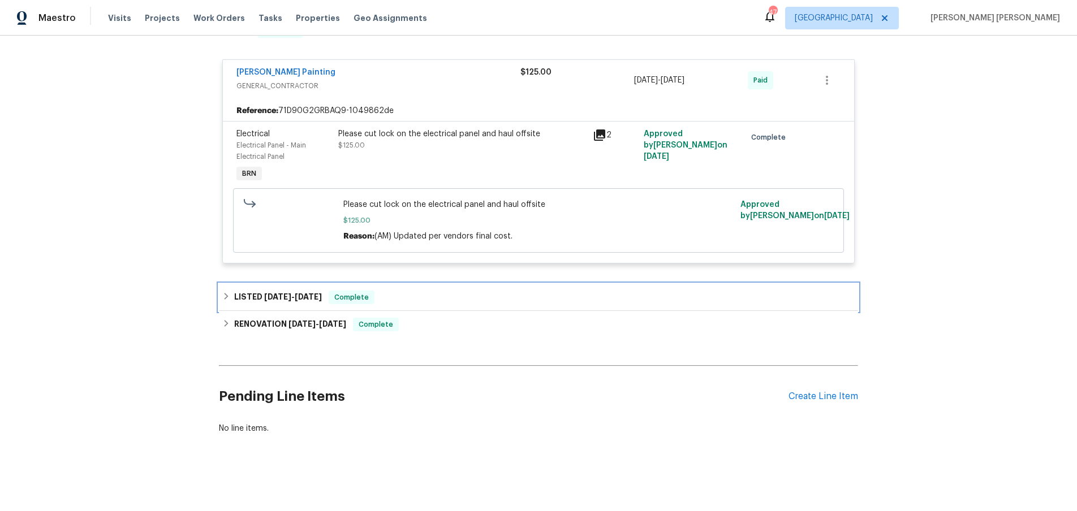
click at [255, 303] on h6 "LISTED [DATE] - [DATE]" at bounding box center [278, 298] width 88 height 14
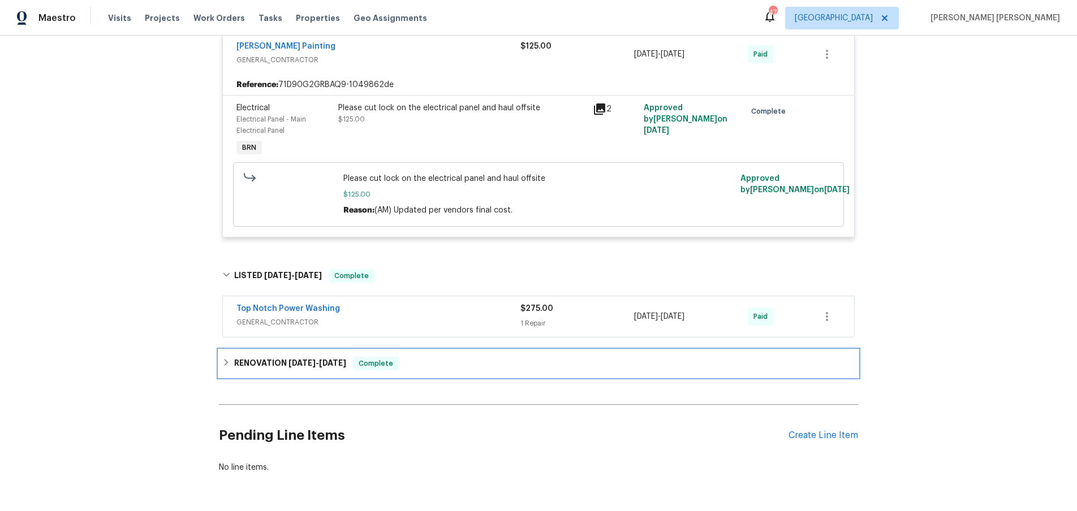
click at [300, 362] on span "[DATE]" at bounding box center [301, 363] width 27 height 8
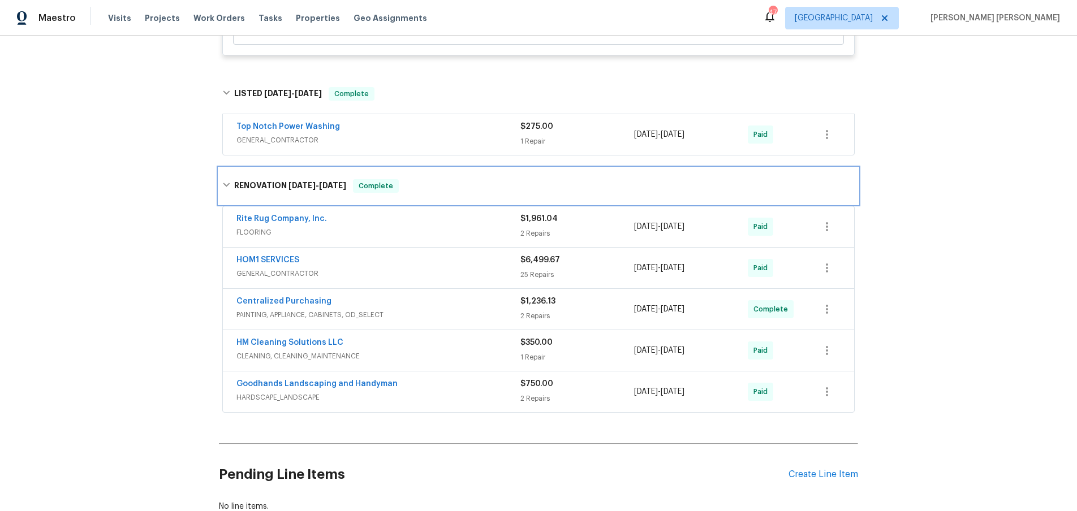
scroll to position [777, 0]
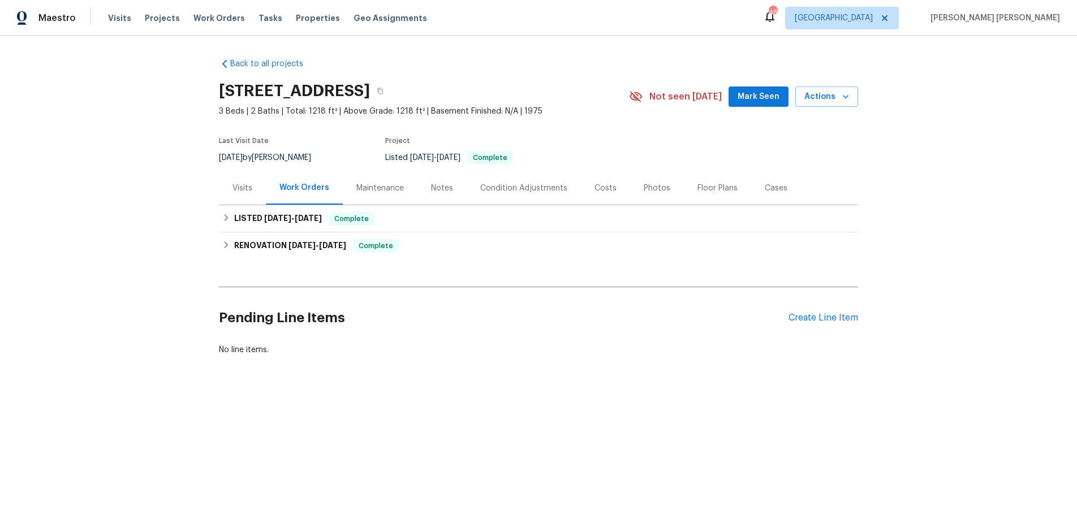
click at [238, 188] on div "Visits" at bounding box center [242, 188] width 20 height 11
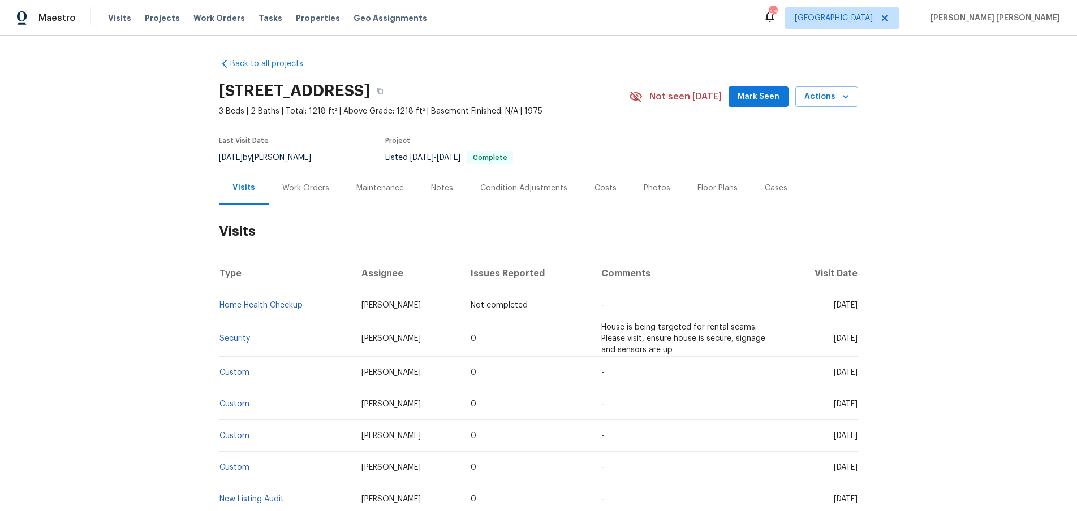
click at [306, 189] on div "Work Orders" at bounding box center [305, 188] width 47 height 11
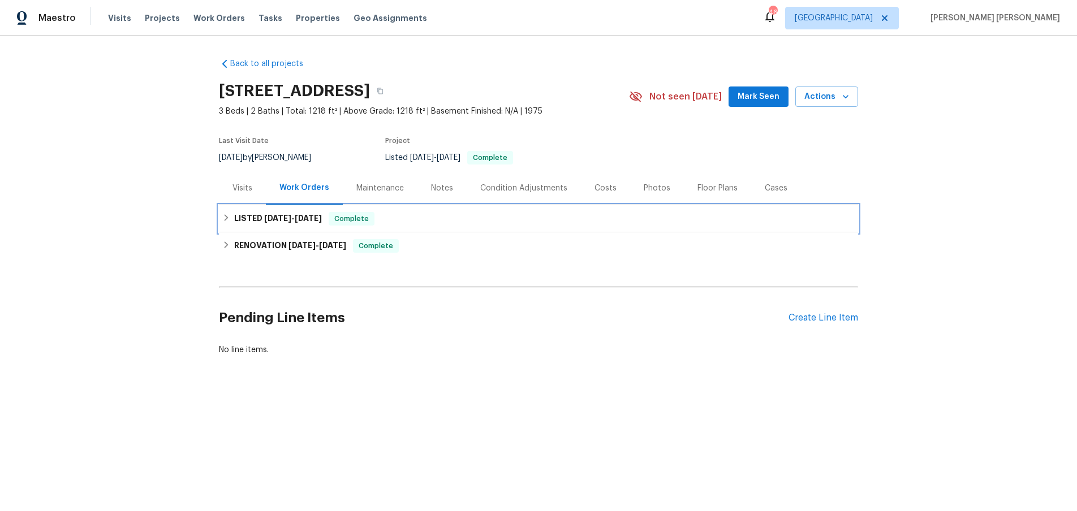
drag, startPoint x: 291, startPoint y: 217, endPoint x: 622, endPoint y: 381, distance: 369.8
click at [291, 217] on span "[DATE] - [DATE]" at bounding box center [293, 218] width 58 height 8
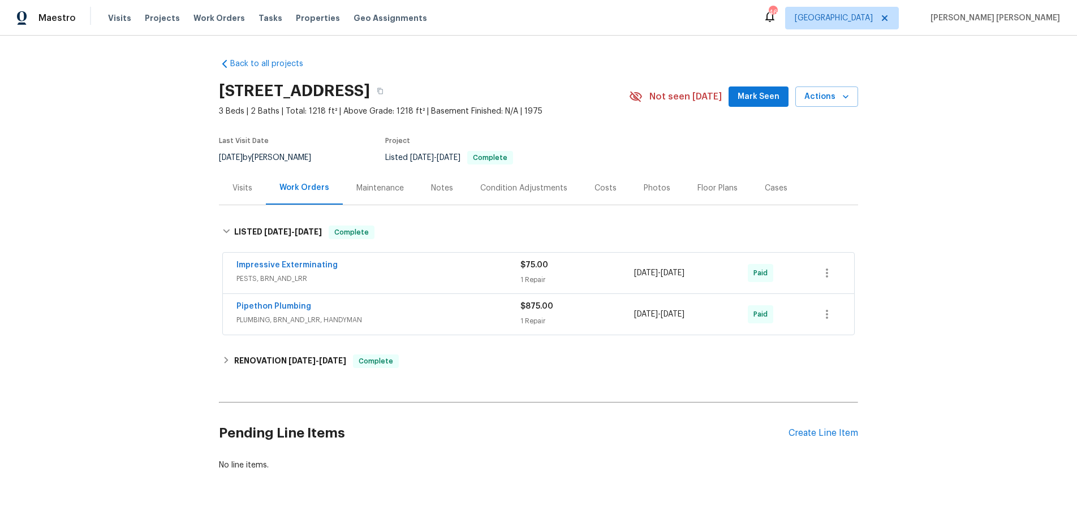
click at [430, 317] on span "PLUMBING, BRN_AND_LRR, HANDYMAN" at bounding box center [378, 319] width 284 height 11
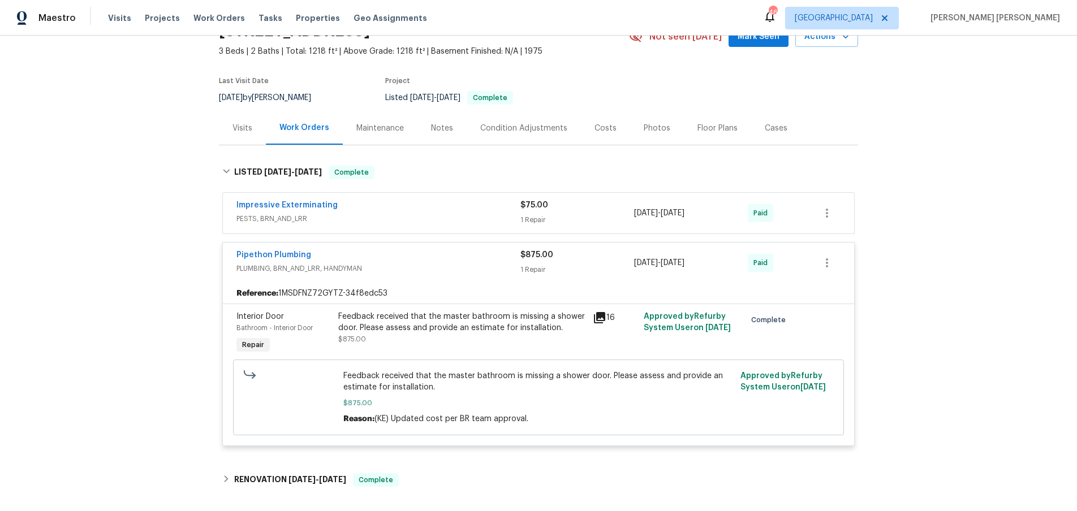
scroll to position [62, 0]
click at [600, 316] on icon at bounding box center [599, 316] width 11 height 11
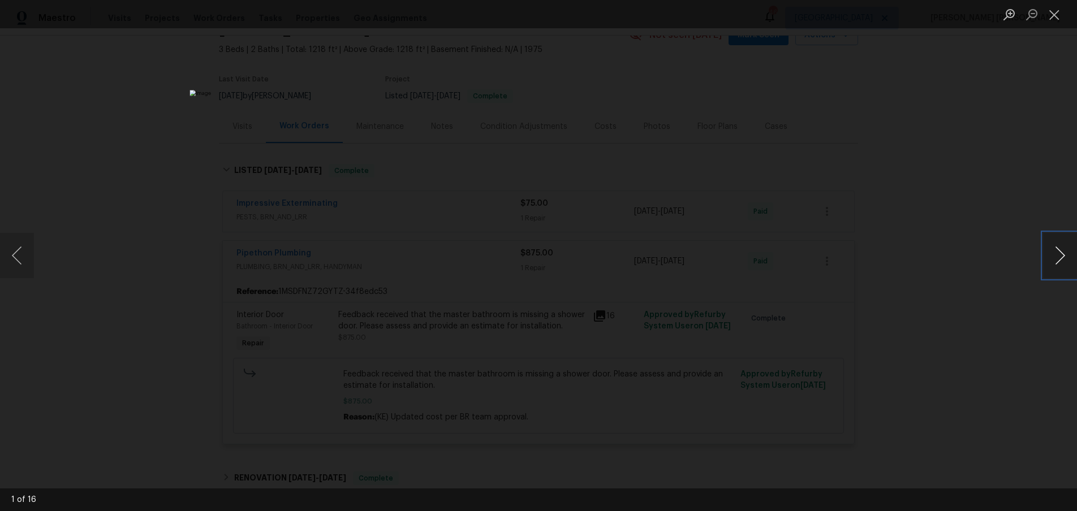
click at [1052, 270] on button "Next image" at bounding box center [1060, 255] width 34 height 45
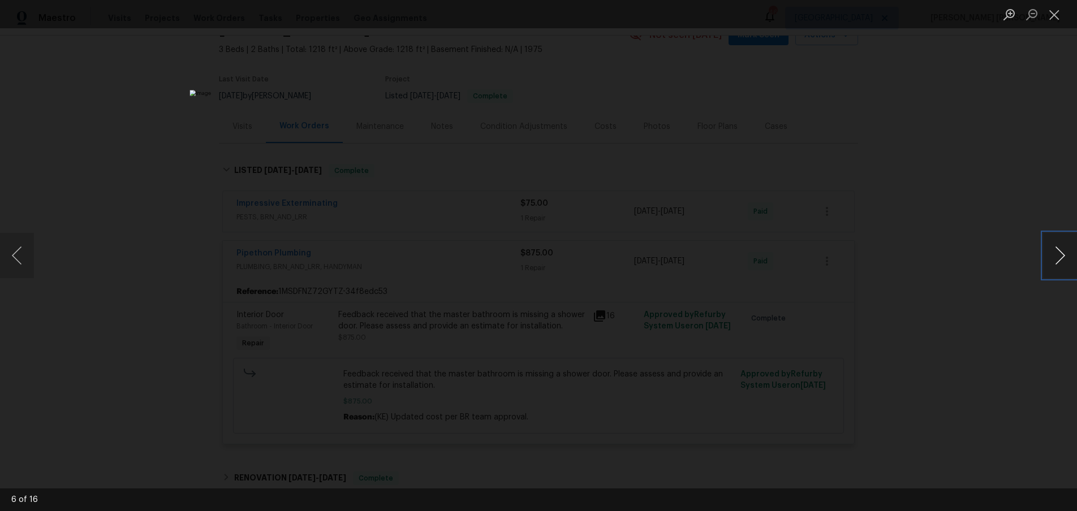
click at [1052, 270] on button "Next image" at bounding box center [1060, 255] width 34 height 45
click at [1037, 283] on div "Lightbox" at bounding box center [538, 255] width 1077 height 511
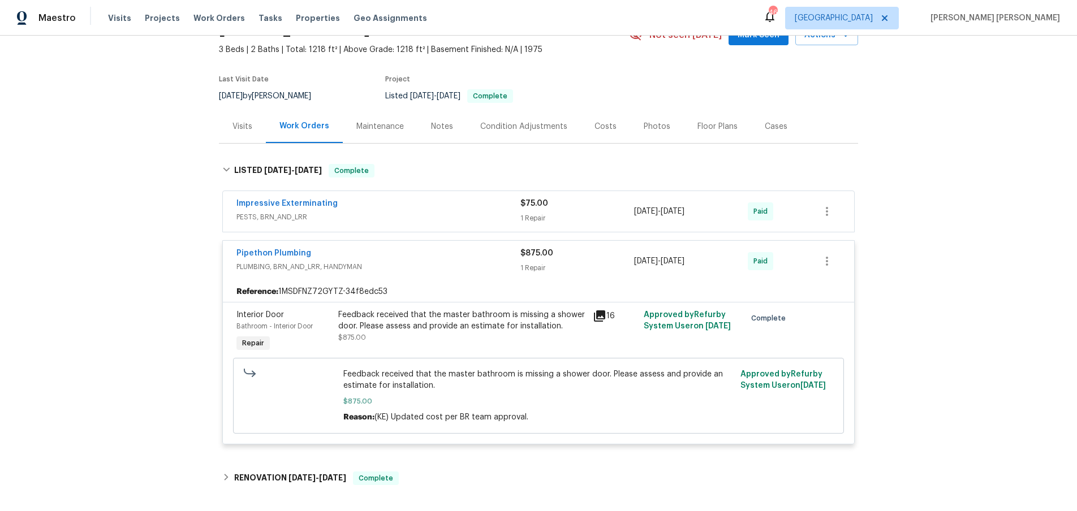
drag, startPoint x: 1037, startPoint y: 283, endPoint x: 820, endPoint y: 266, distance: 217.3
click at [977, 275] on div "Lightbox" at bounding box center [538, 255] width 1077 height 511
click at [286, 252] on link "Pipethon Plumbing" at bounding box center [273, 253] width 75 height 8
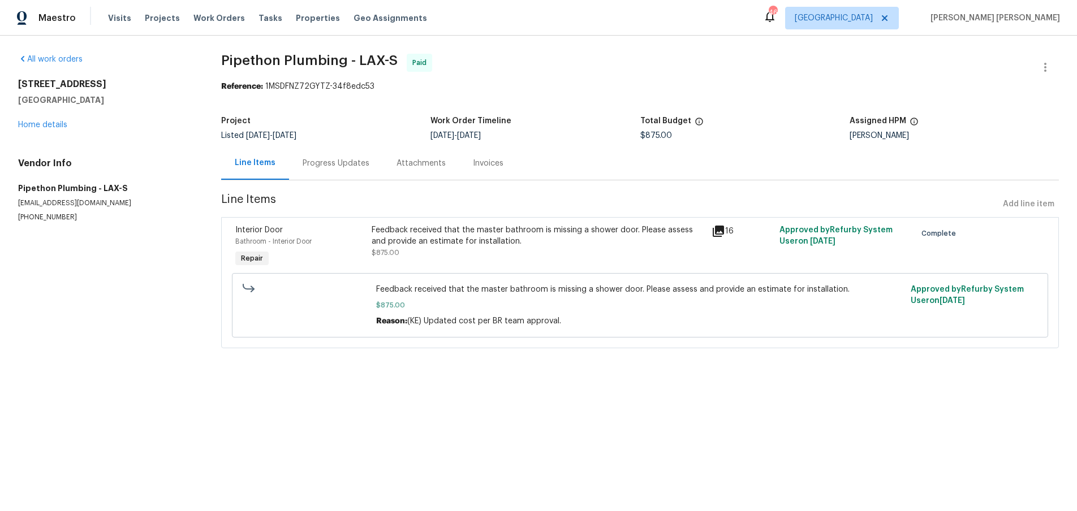
click at [316, 161] on div "Progress Updates" at bounding box center [336, 163] width 67 height 11
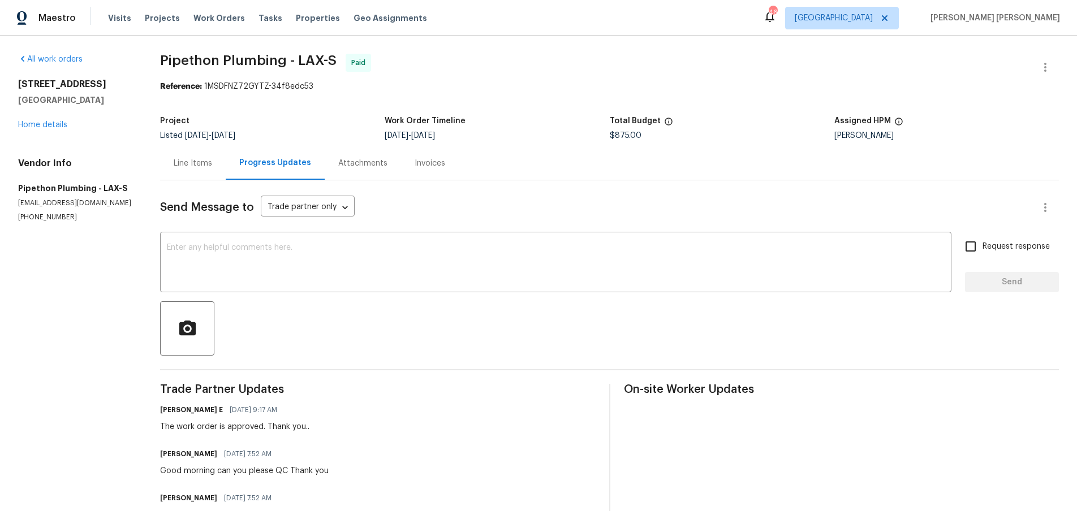
click at [195, 166] on div "Line Items" at bounding box center [193, 163] width 38 height 11
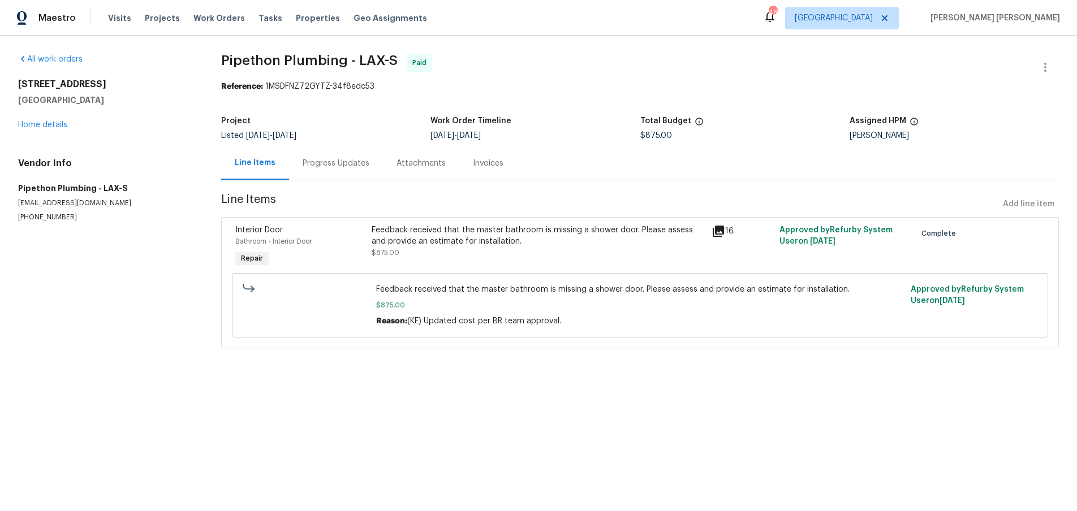
click at [716, 234] on icon at bounding box center [718, 231] width 11 height 11
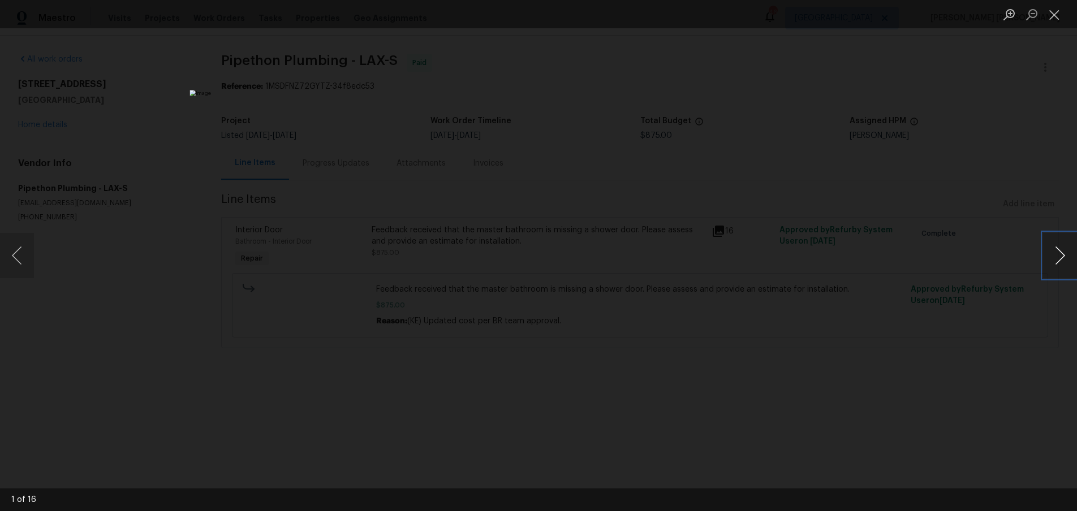
click at [1061, 264] on button "Next image" at bounding box center [1060, 255] width 34 height 45
click at [900, 361] on div "Lightbox" at bounding box center [538, 255] width 1077 height 511
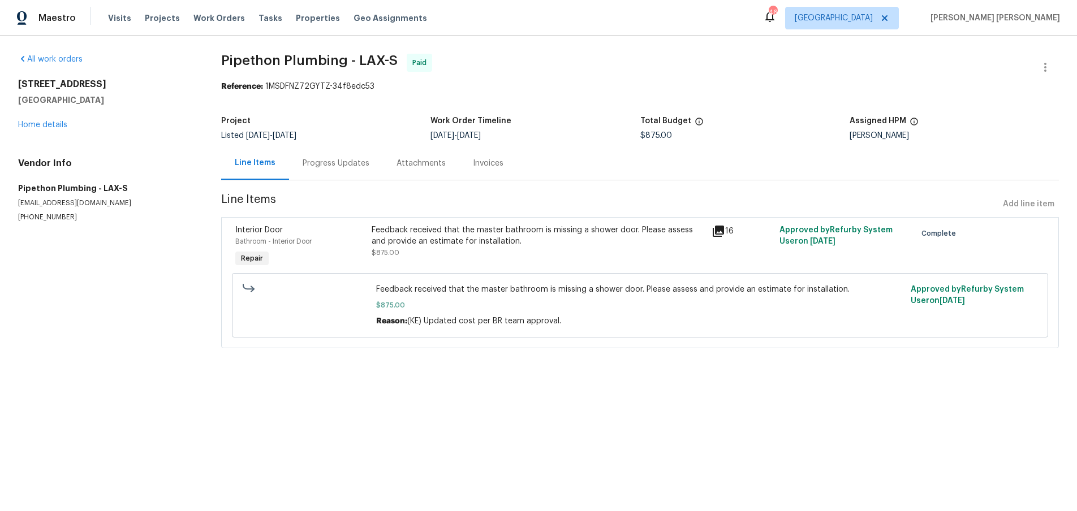
click at [719, 236] on icon at bounding box center [718, 231] width 11 height 11
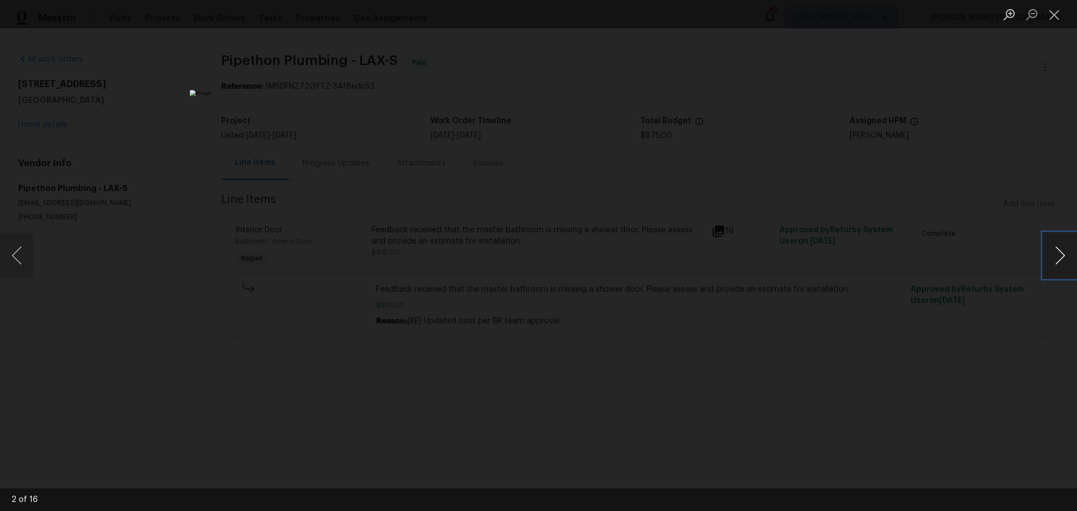
click at [1059, 261] on button "Next image" at bounding box center [1060, 255] width 34 height 45
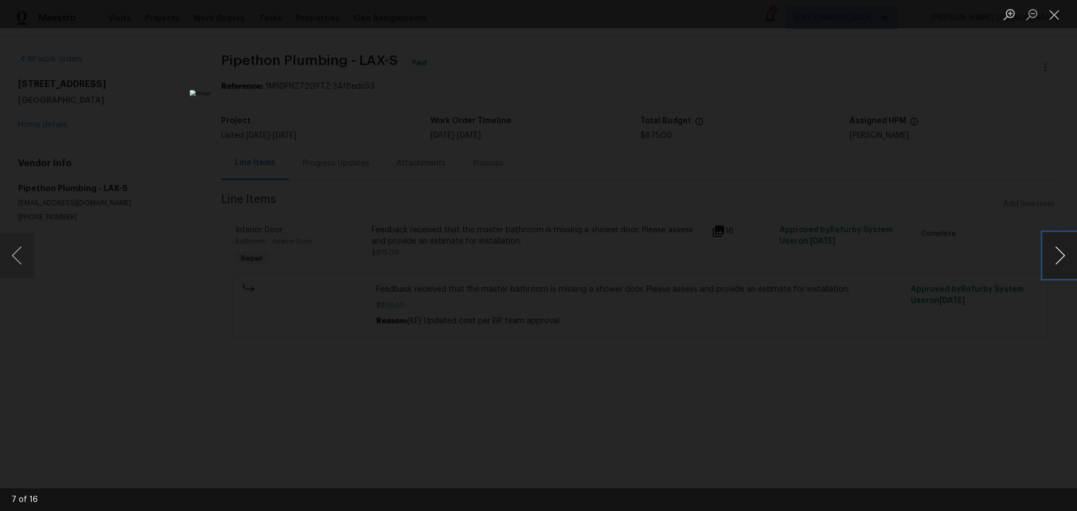
click at [1059, 261] on button "Next image" at bounding box center [1060, 255] width 34 height 45
drag, startPoint x: 200, startPoint y: 283, endPoint x: 200, endPoint y: 276, distance: 7.4
click at [200, 277] on div "Lightbox" at bounding box center [538, 255] width 1077 height 511
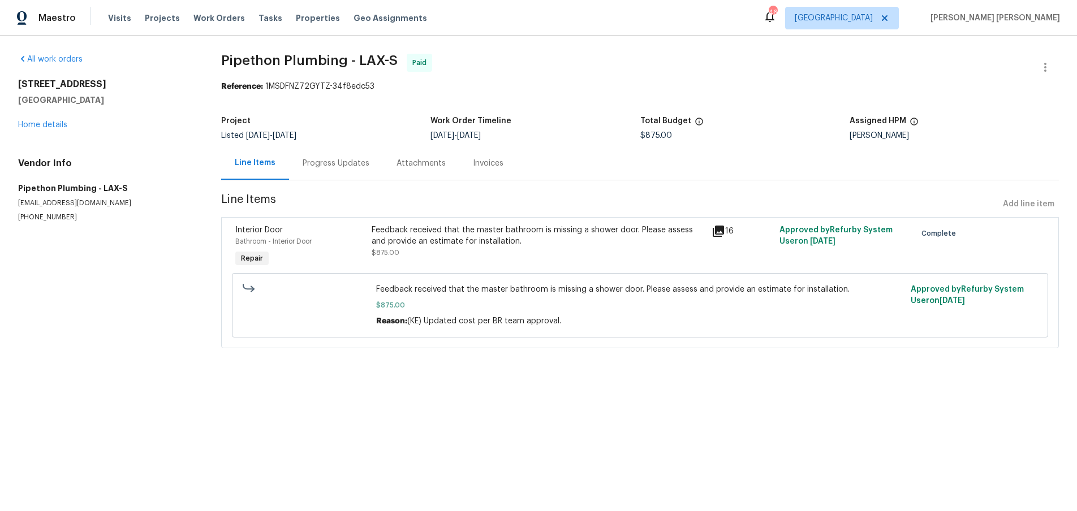
click at [333, 166] on div "Progress Updates" at bounding box center [336, 163] width 67 height 11
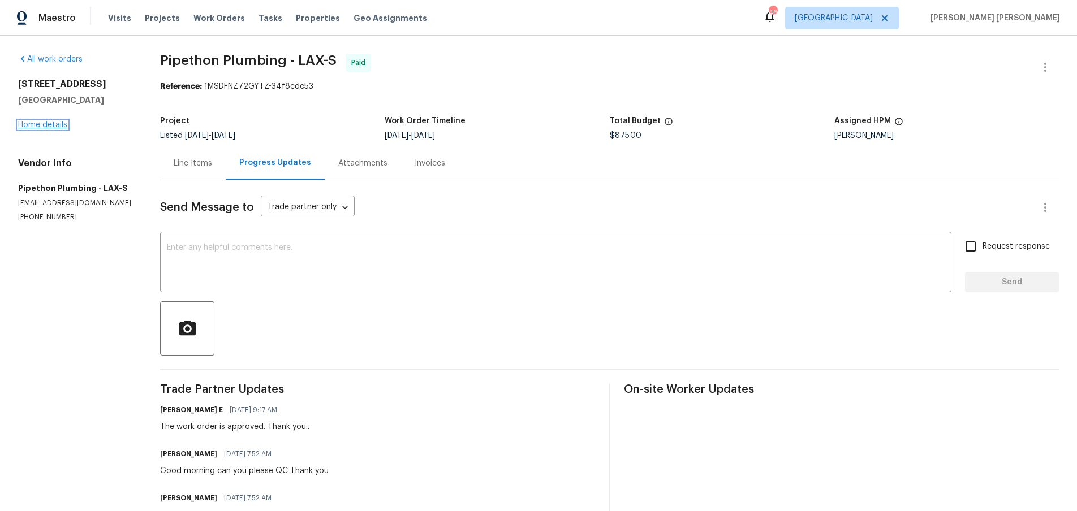
click at [57, 126] on link "Home details" at bounding box center [42, 125] width 49 height 8
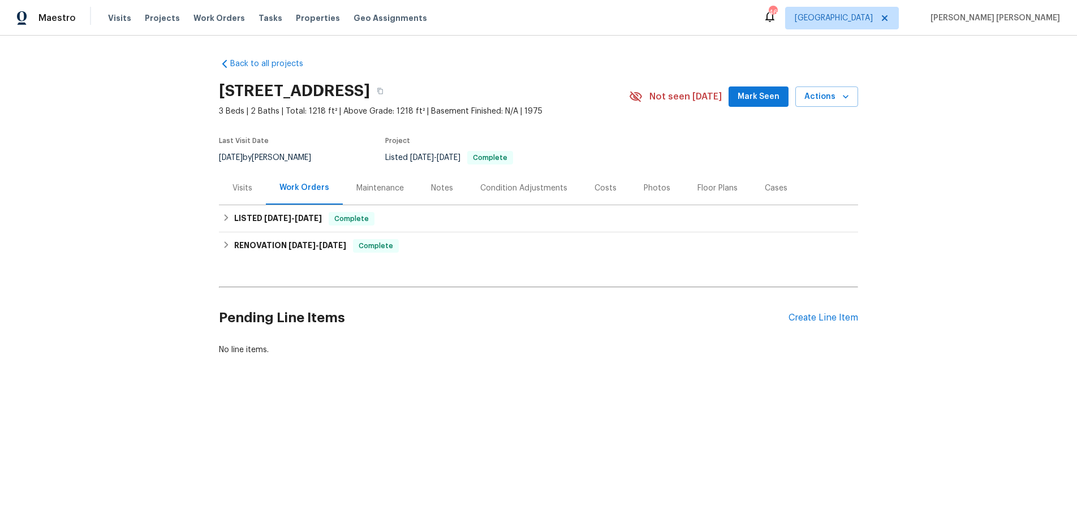
click at [775, 192] on div "Cases" at bounding box center [776, 188] width 23 height 11
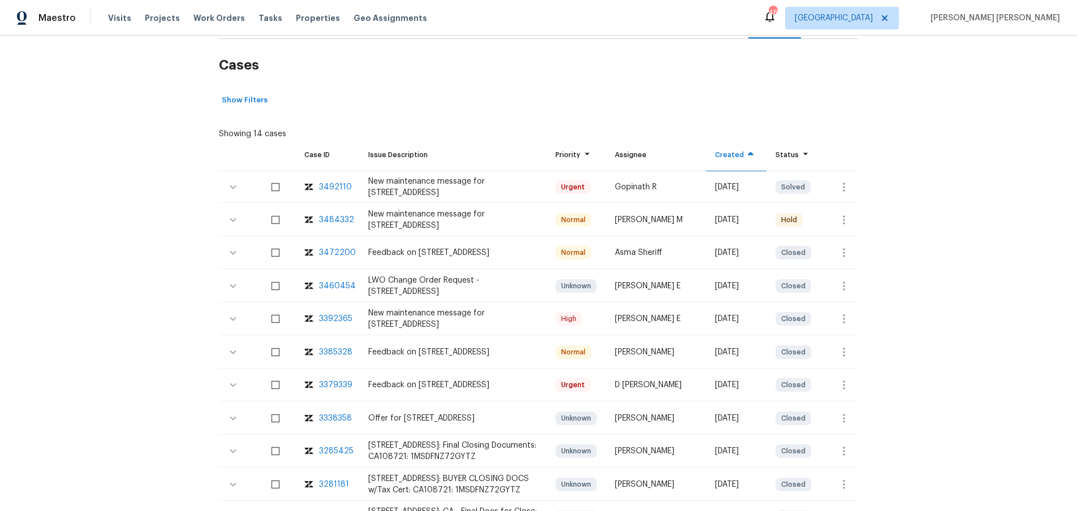
scroll to position [173, 0]
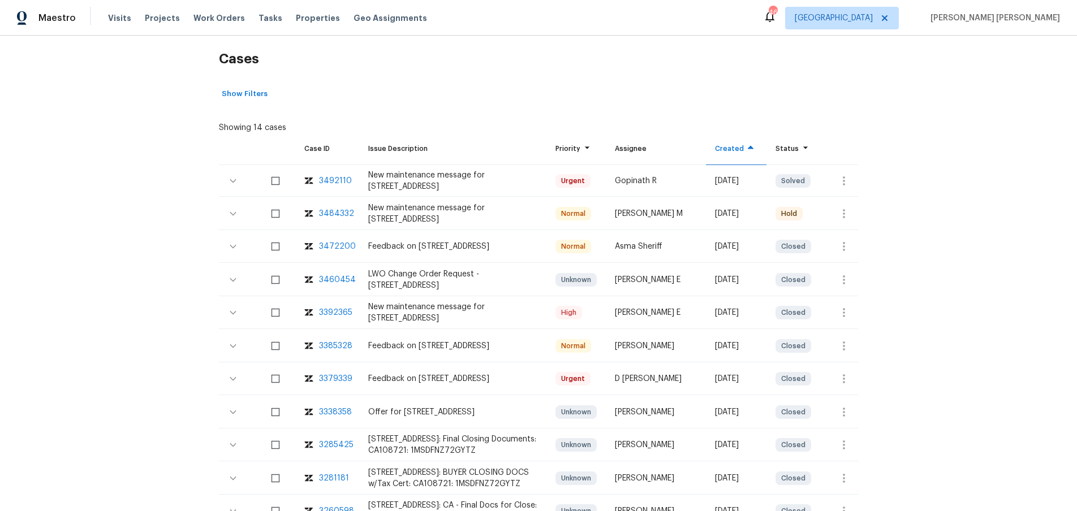
click at [335, 377] on div "3379339" at bounding box center [335, 378] width 33 height 11
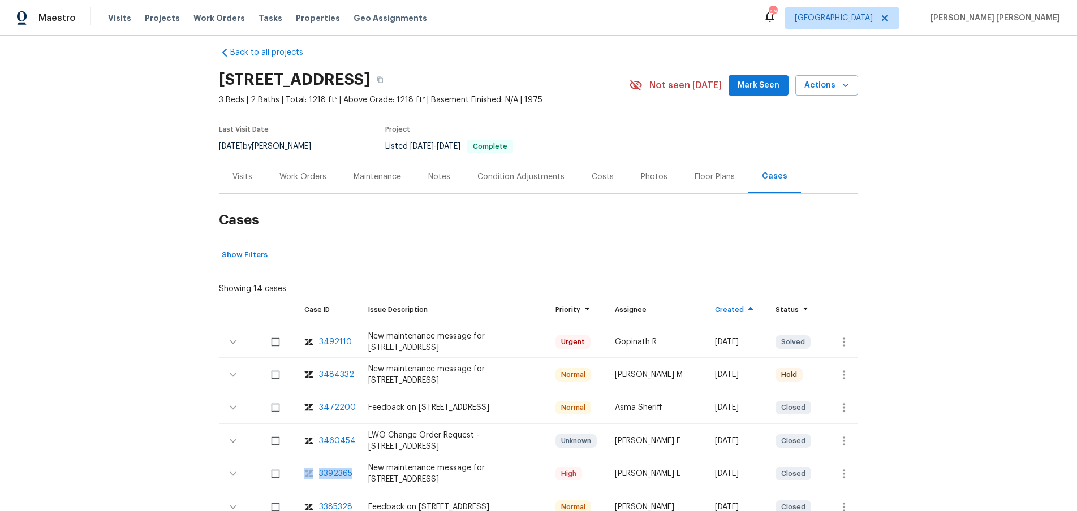
scroll to position [0, 0]
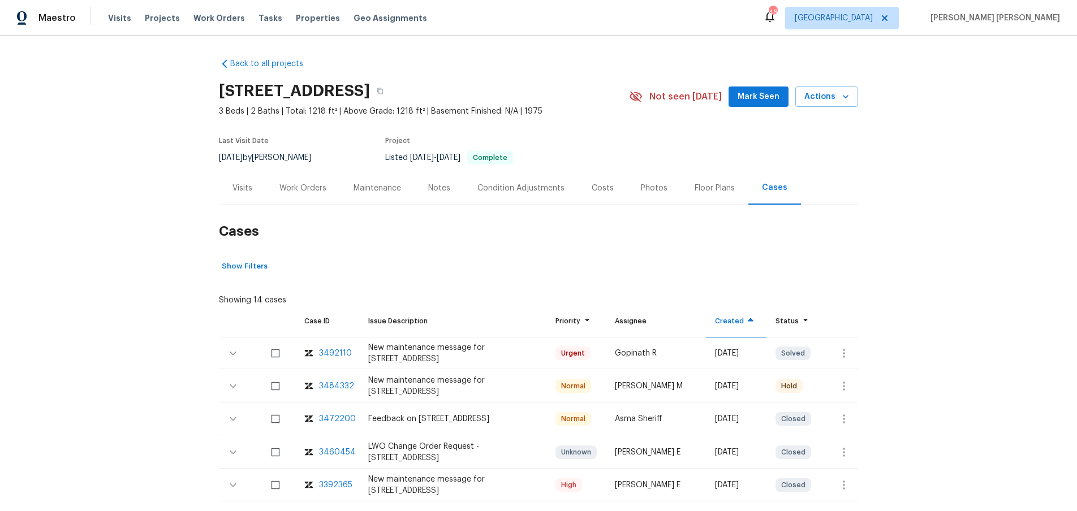
click at [295, 188] on div "Work Orders" at bounding box center [302, 188] width 47 height 11
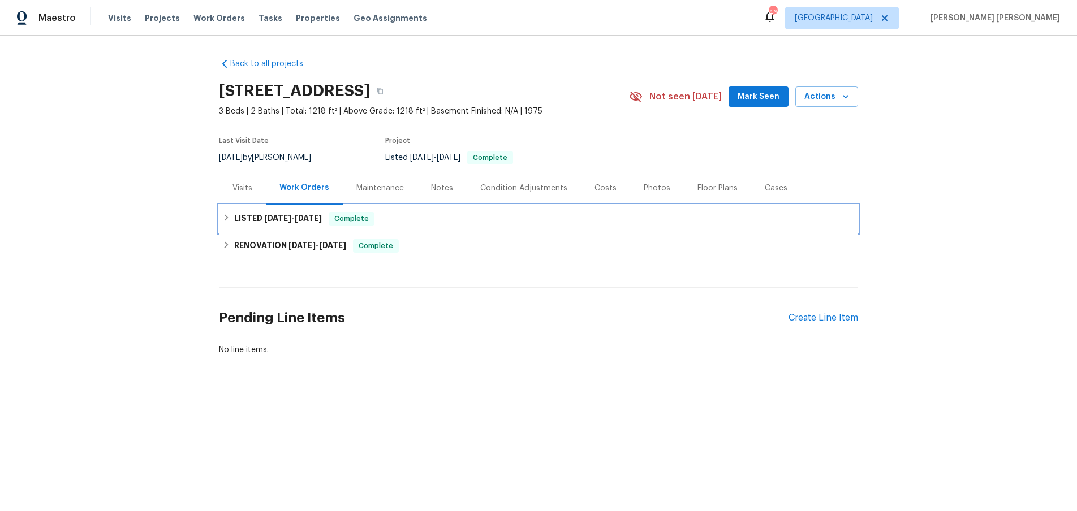
click at [222, 211] on div "LISTED 8/7/25 - 9/3/25 Complete" at bounding box center [538, 218] width 639 height 27
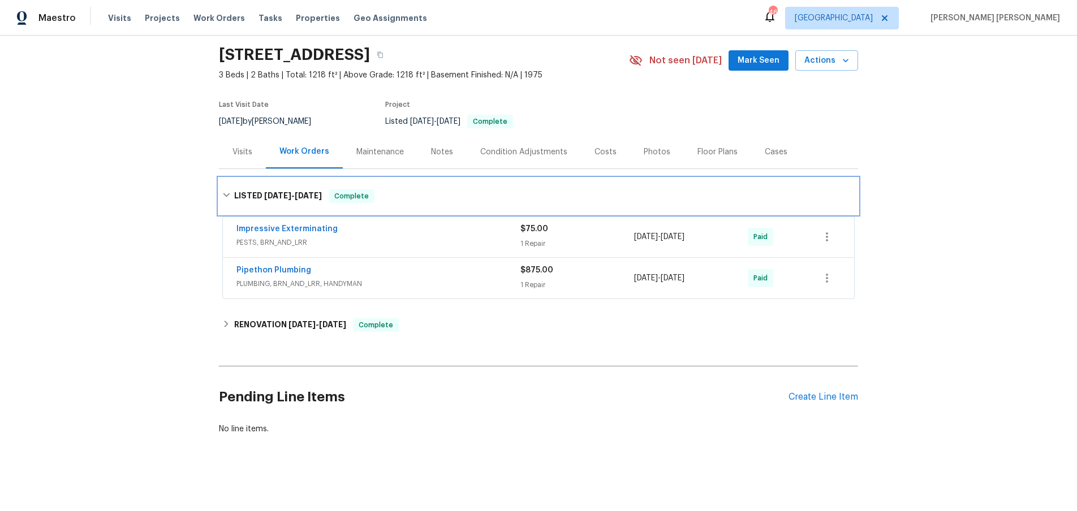
scroll to position [37, 0]
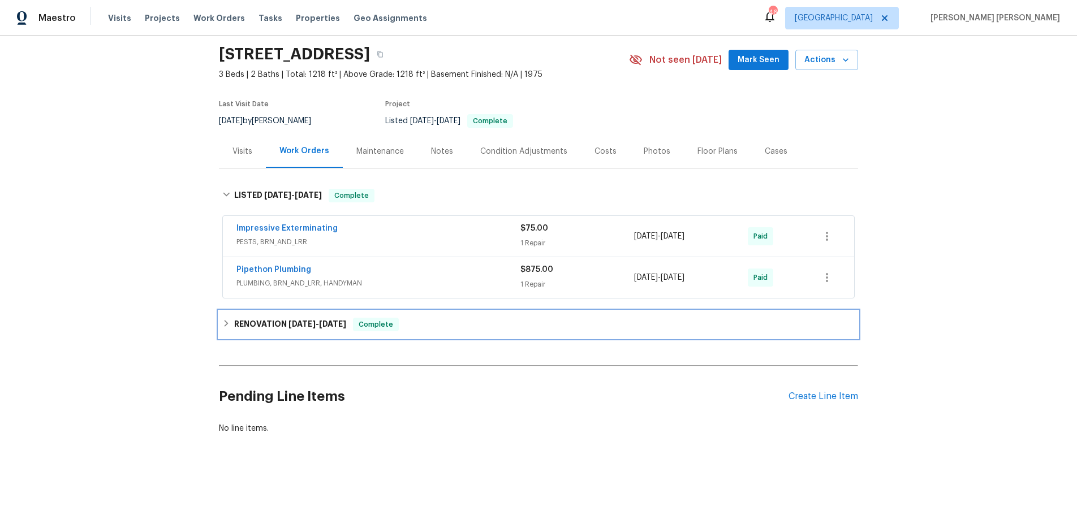
click at [268, 321] on h6 "RENOVATION 6/27/25 - 7/11/25" at bounding box center [290, 325] width 112 height 14
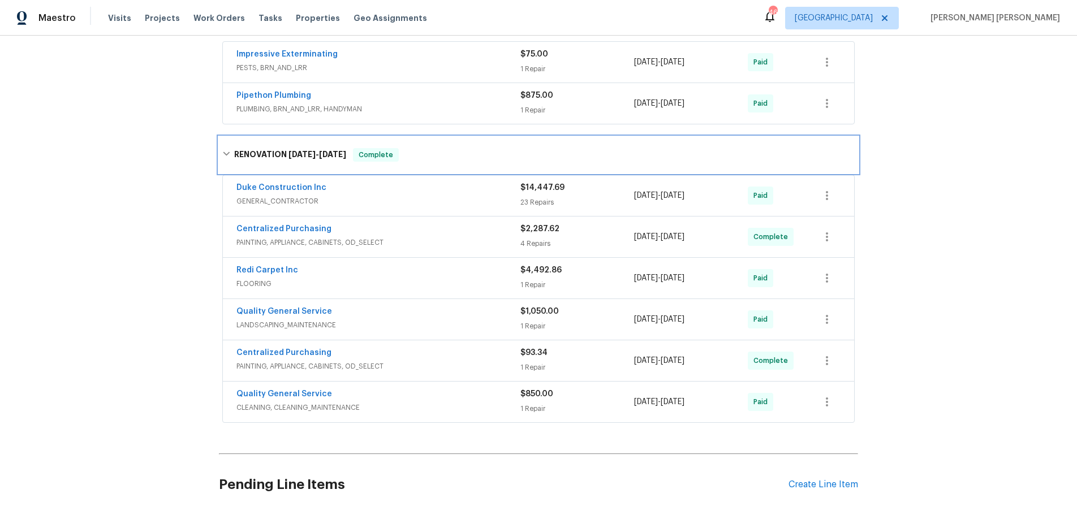
scroll to position [212, 0]
click at [502, 407] on span "CLEANING, CLEANING_MAINTENANCE" at bounding box center [378, 406] width 284 height 11
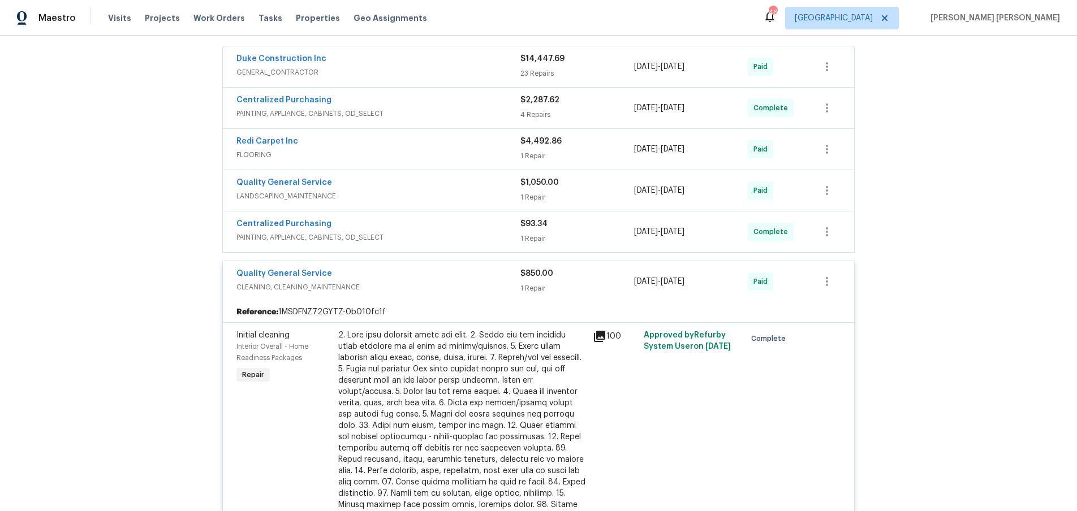
scroll to position [351, 0]
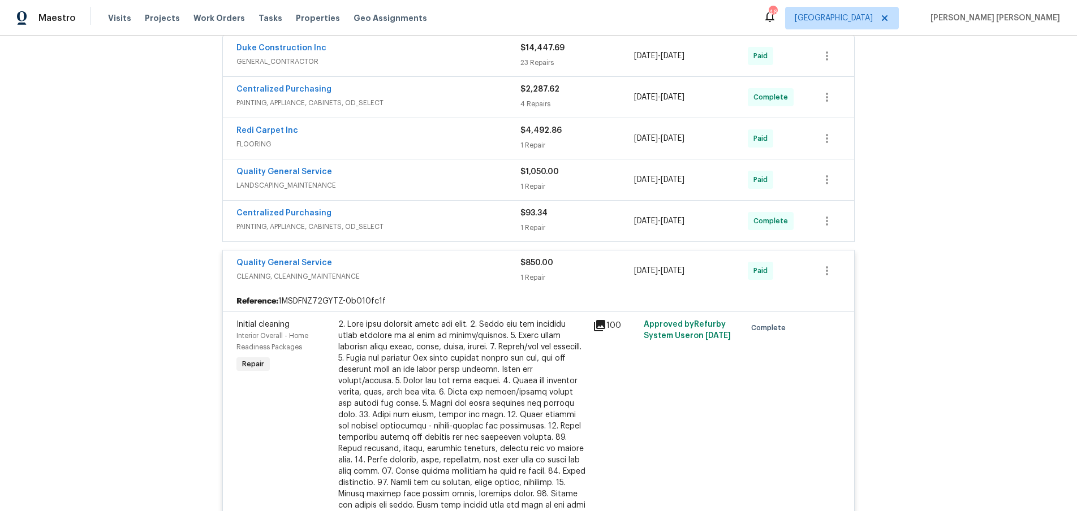
click at [604, 323] on icon at bounding box center [599, 325] width 11 height 11
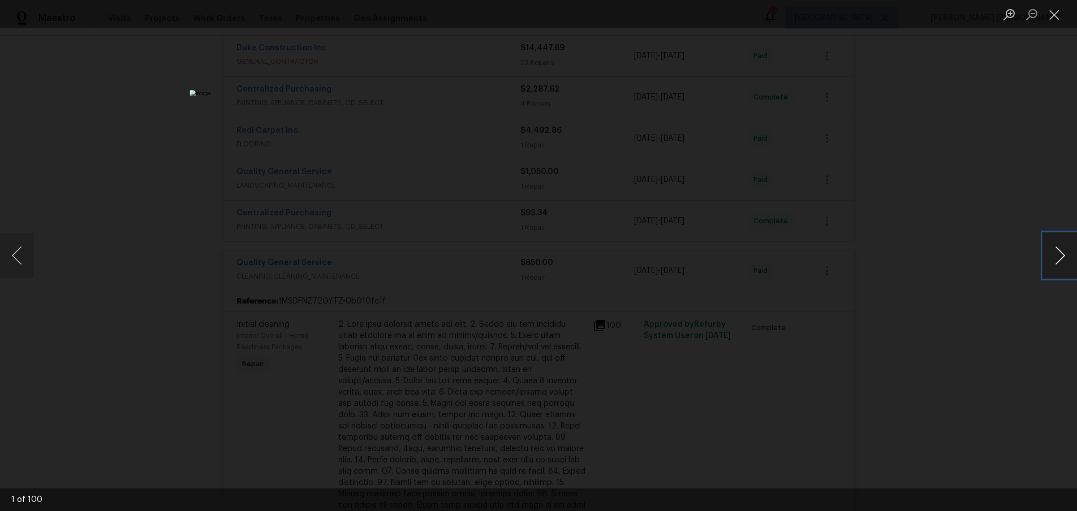
click at [1052, 266] on button "Next image" at bounding box center [1060, 255] width 34 height 45
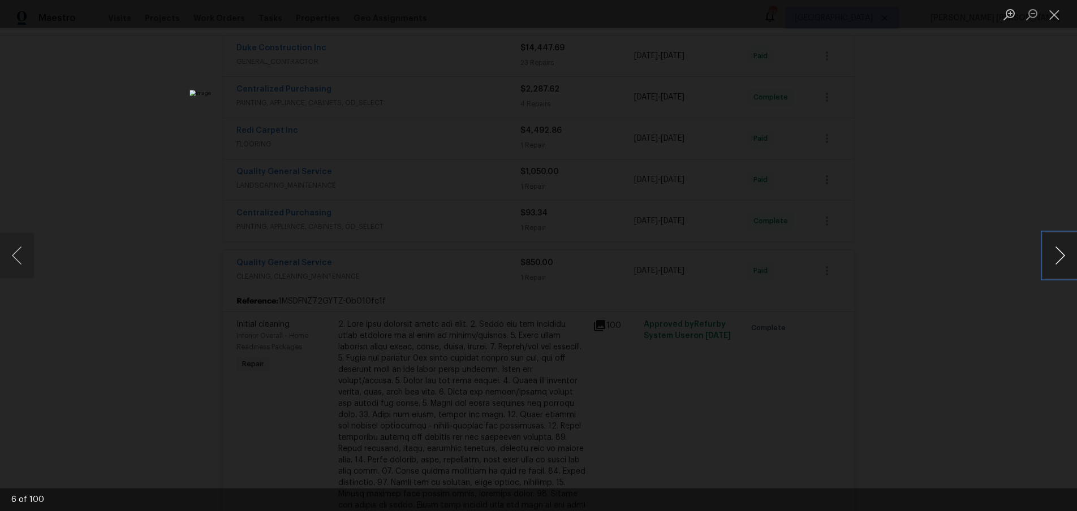
click at [1052, 266] on button "Next image" at bounding box center [1060, 255] width 34 height 45
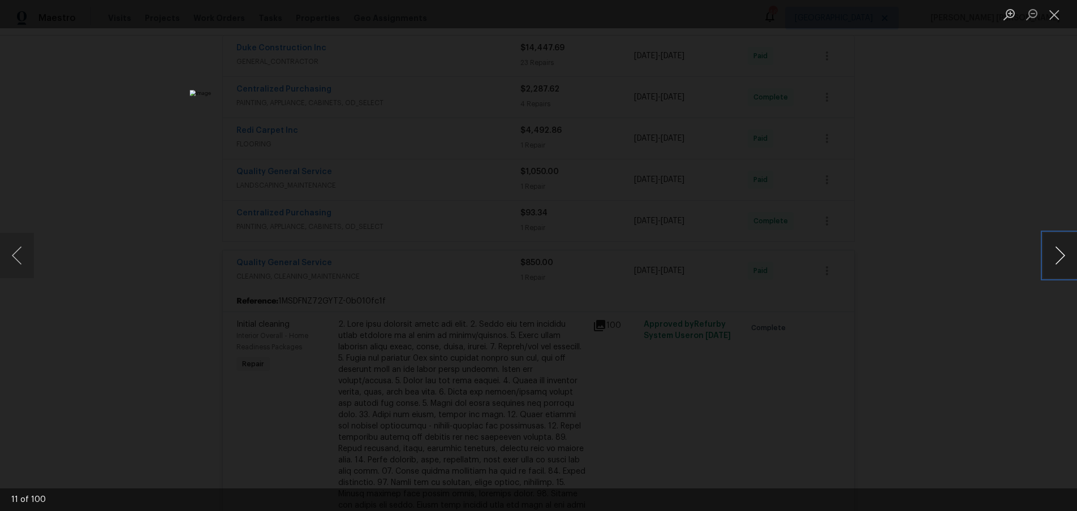
click at [1052, 266] on button "Next image" at bounding box center [1060, 255] width 34 height 45
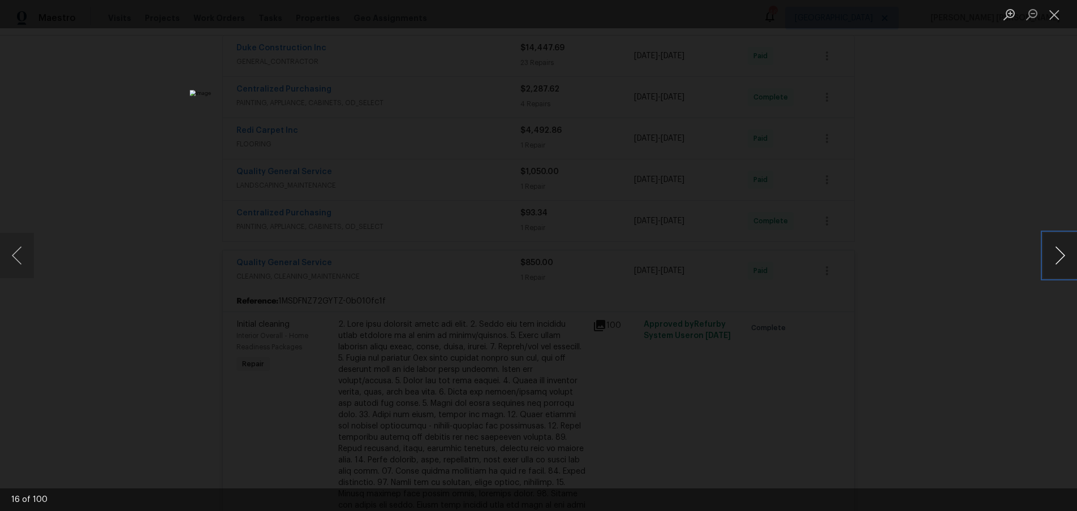
click at [1052, 266] on button "Next image" at bounding box center [1060, 255] width 34 height 45
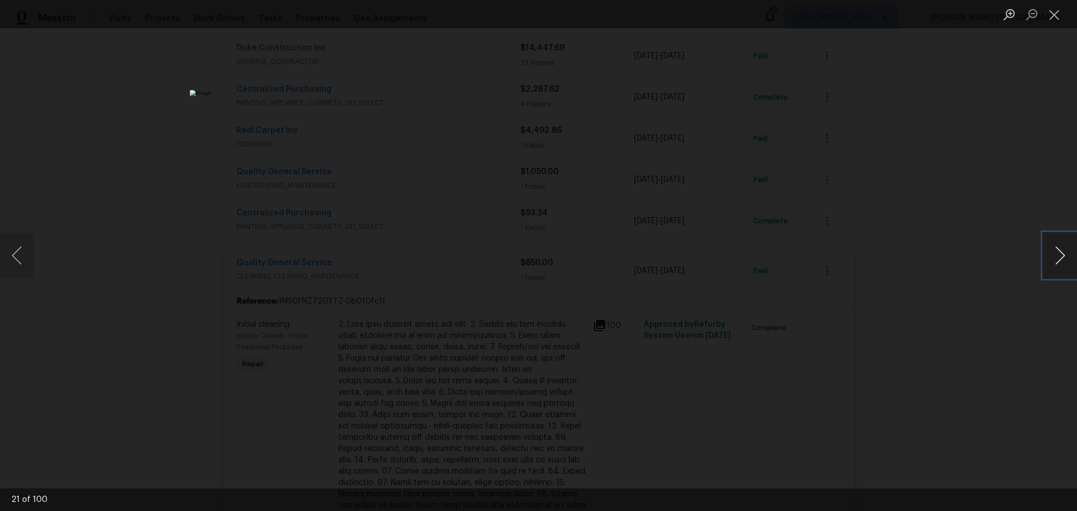
click at [1052, 266] on button "Next image" at bounding box center [1060, 255] width 34 height 45
click at [23, 259] on button "Previous image" at bounding box center [17, 255] width 34 height 45
click at [1049, 17] on button "Close lightbox" at bounding box center [1054, 15] width 23 height 20
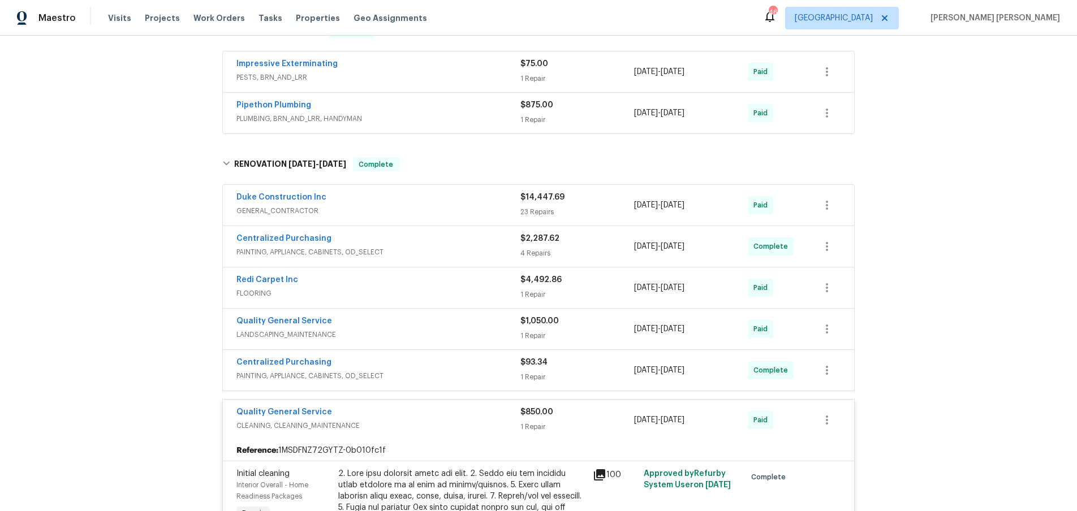
scroll to position [0, 0]
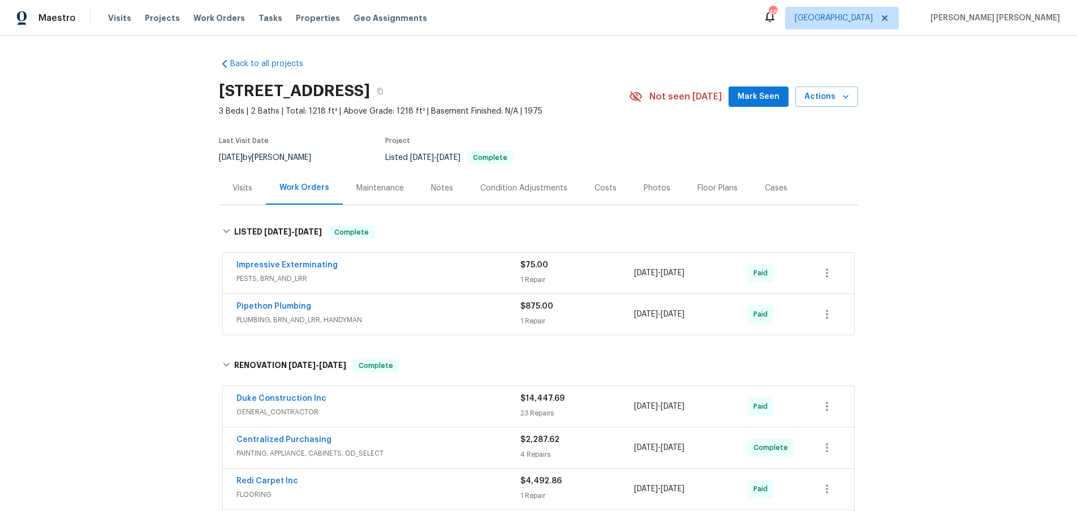
click at [768, 184] on div "Cases" at bounding box center [776, 188] width 23 height 11
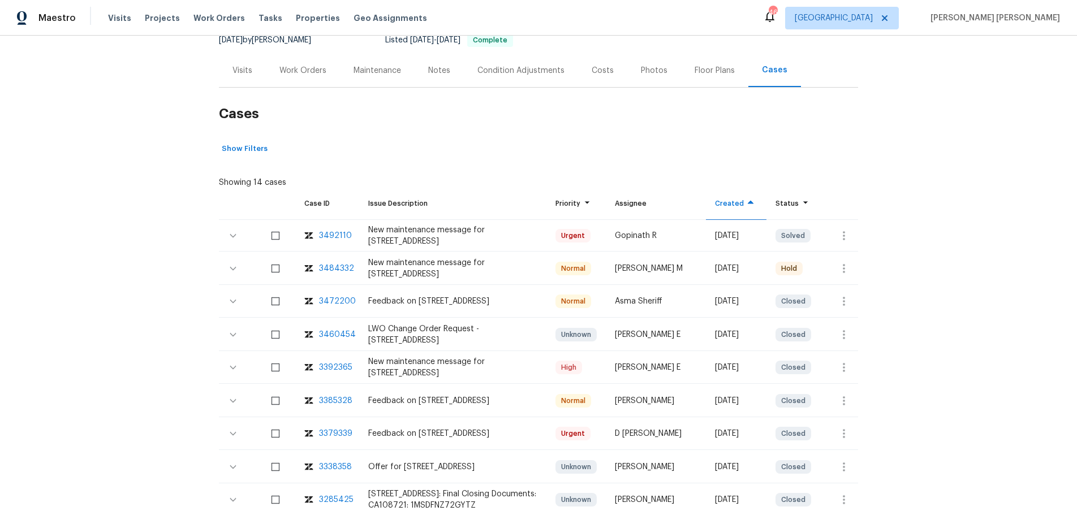
scroll to position [187, 0]
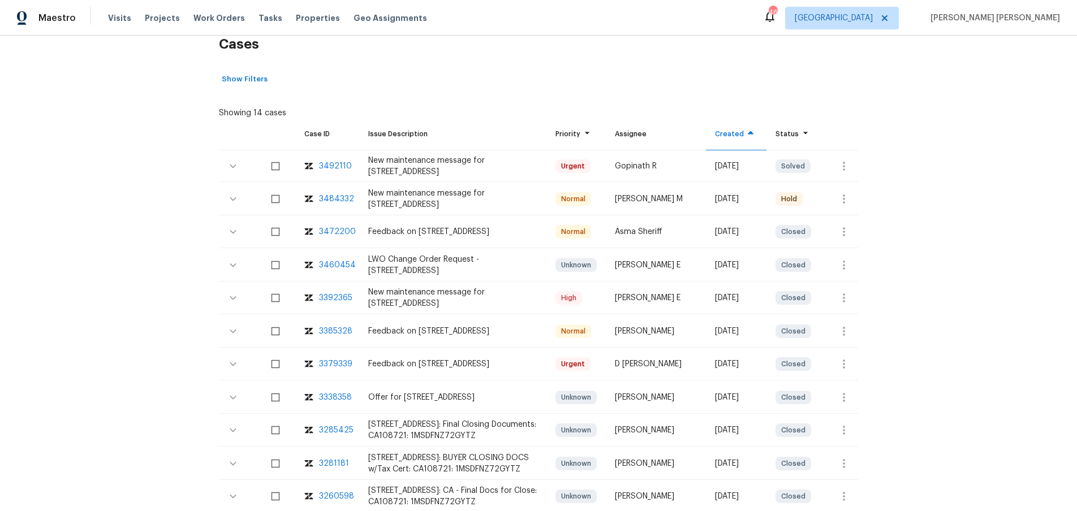
click at [327, 295] on div "3392365" at bounding box center [335, 297] width 33 height 11
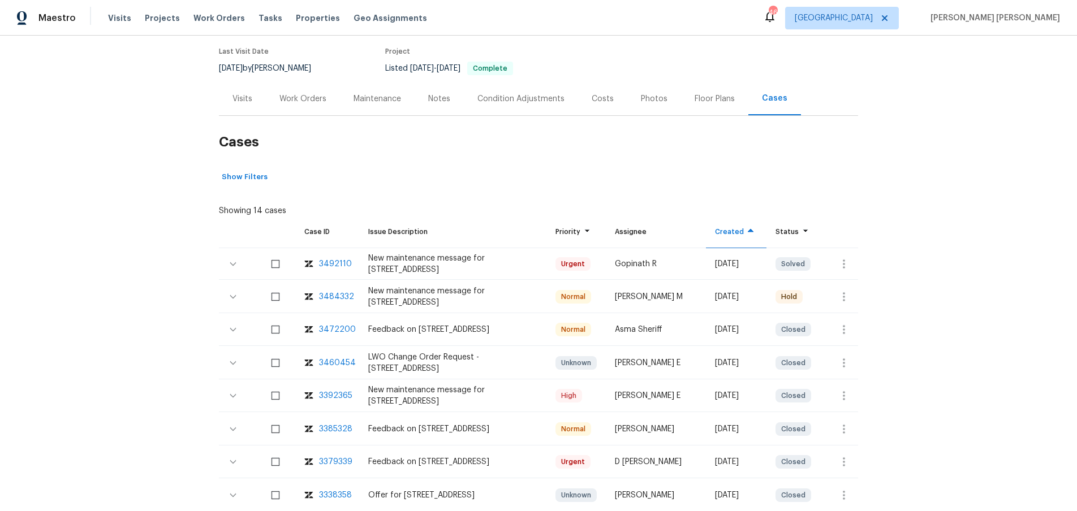
scroll to position [0, 0]
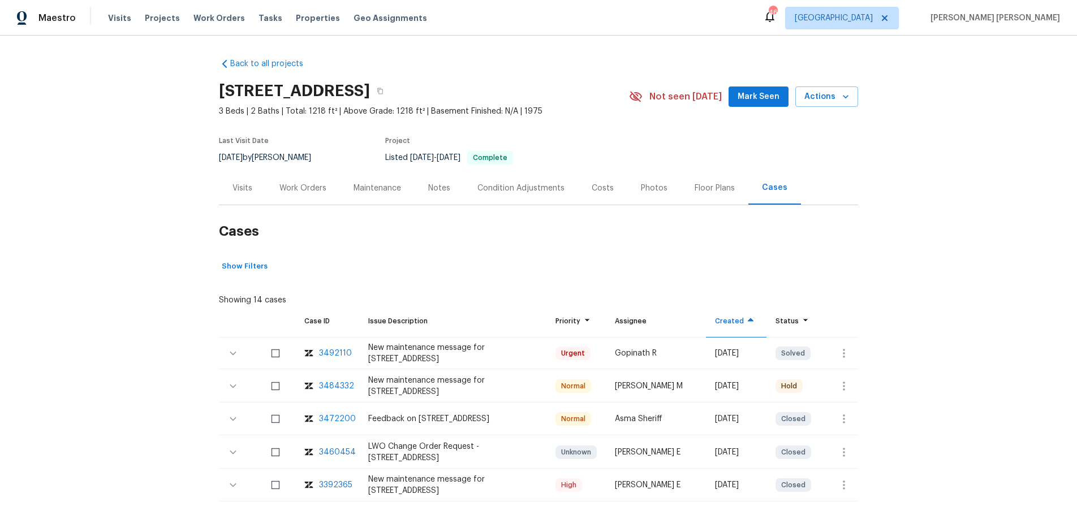
click at [312, 191] on div "Work Orders" at bounding box center [302, 188] width 47 height 11
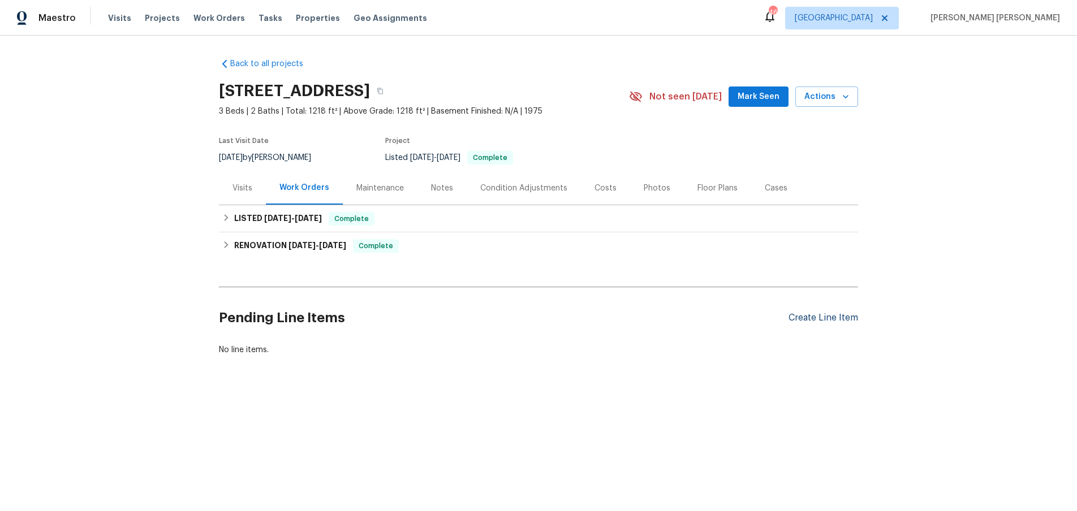
click at [830, 318] on div "Create Line Item" at bounding box center [823, 318] width 70 height 11
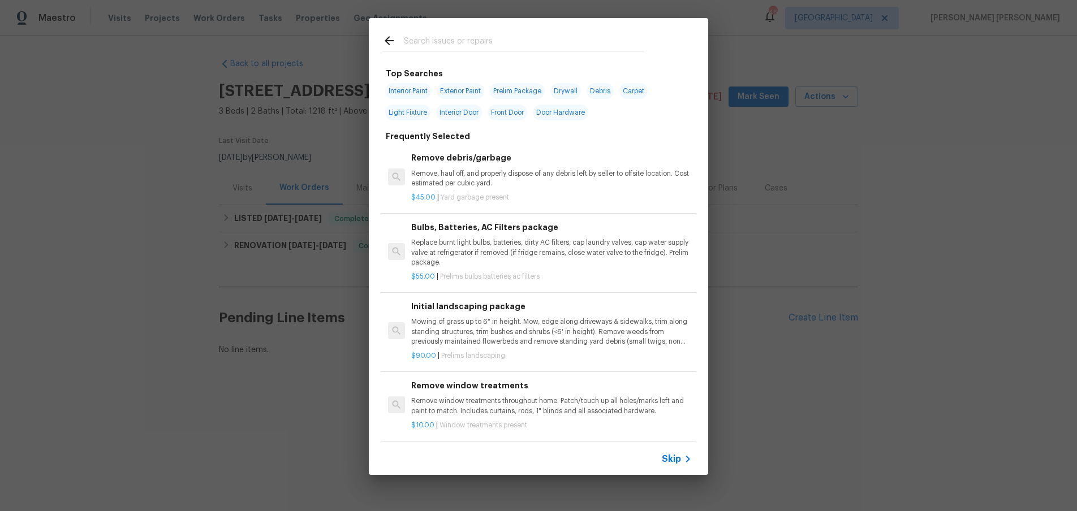
click at [675, 458] on span "Skip" at bounding box center [671, 459] width 19 height 11
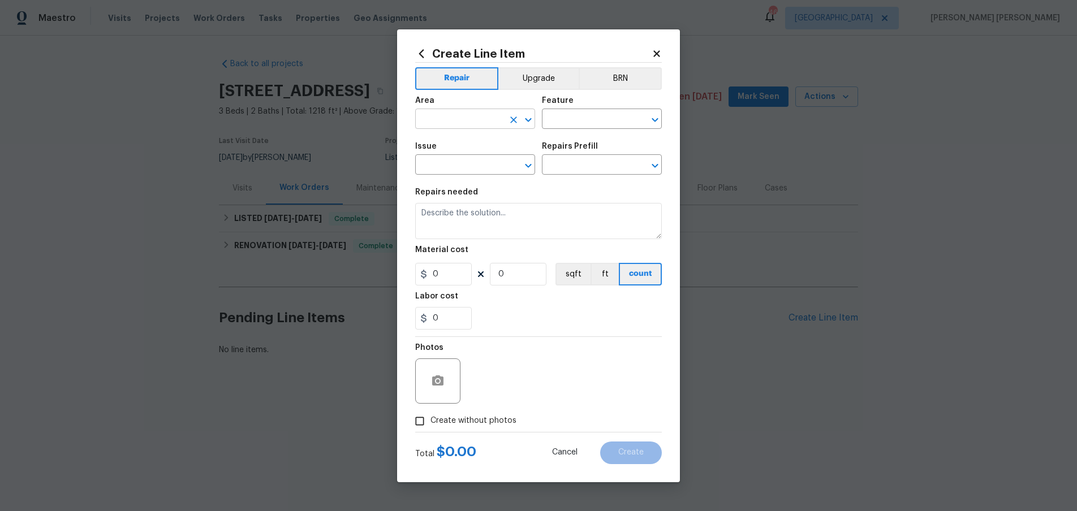
click at [471, 123] on input "text" at bounding box center [459, 120] width 88 height 18
drag, startPoint x: 464, startPoint y: 148, endPoint x: 552, endPoint y: 135, distance: 89.2
click at [470, 145] on li "Bathroom" at bounding box center [475, 145] width 120 height 19
type input "Bathroom"
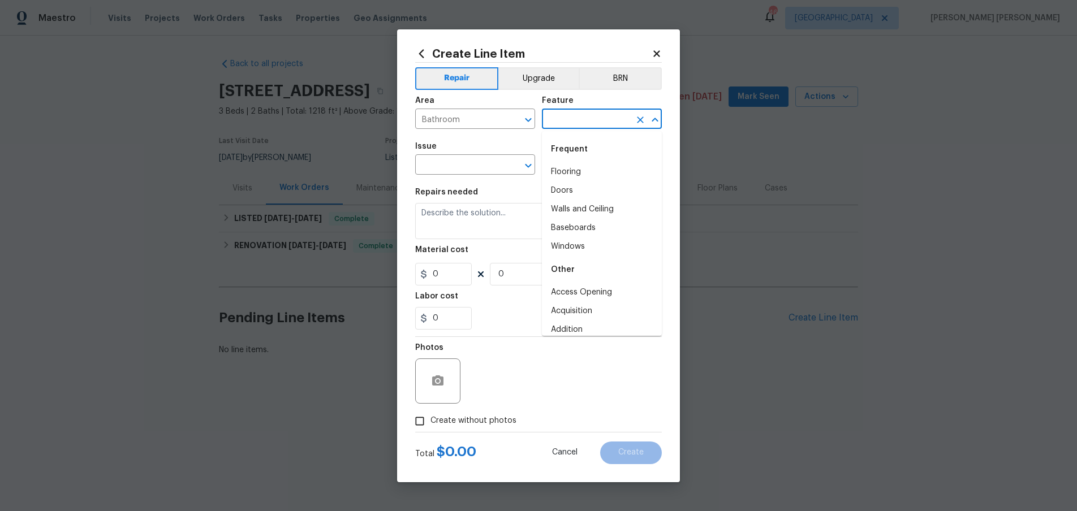
click at [605, 118] on input "text" at bounding box center [586, 120] width 88 height 18
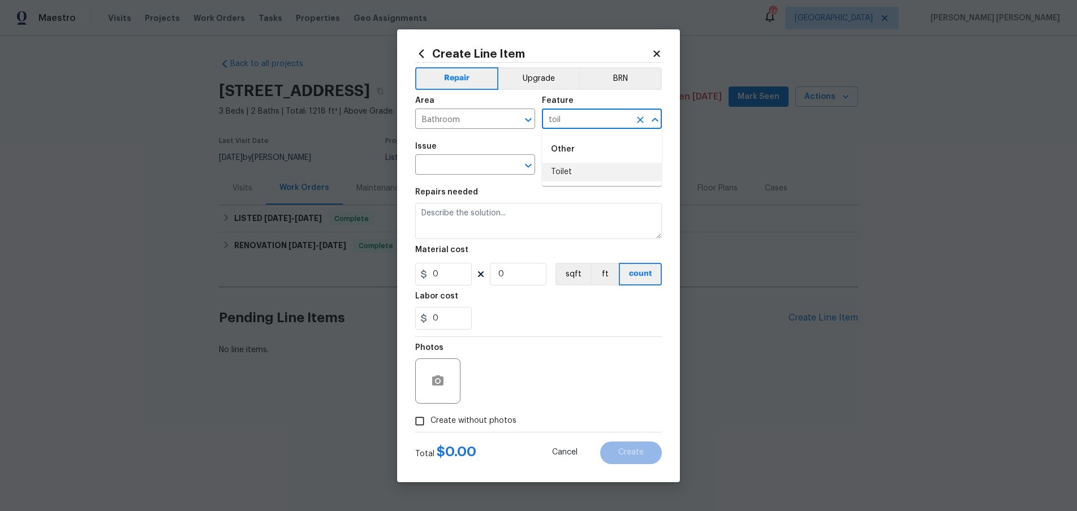
click at [577, 172] on li "Toilet" at bounding box center [602, 172] width 120 height 19
type input "Toilet"
click at [443, 164] on input "text" at bounding box center [459, 166] width 88 height 18
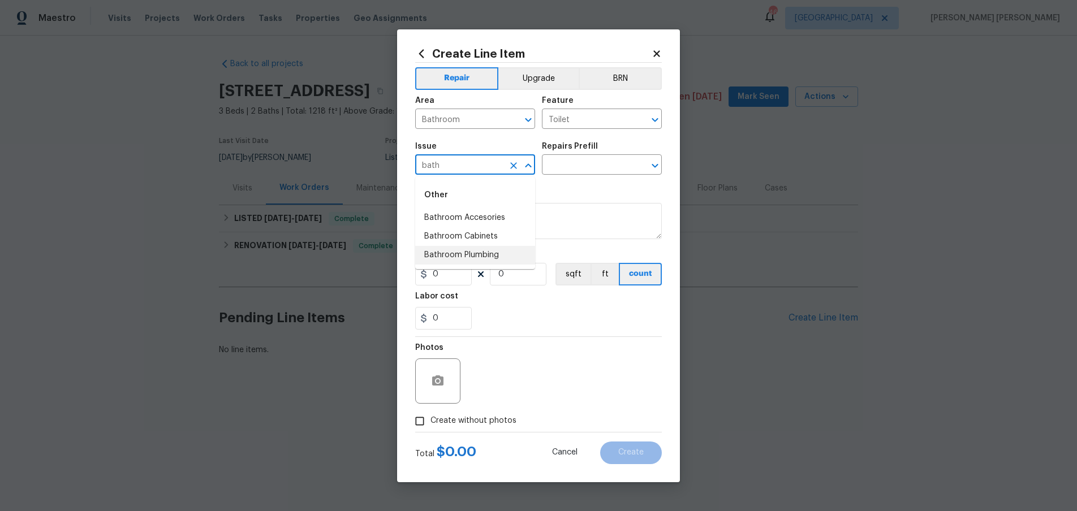
drag, startPoint x: 473, startPoint y: 253, endPoint x: 545, endPoint y: 201, distance: 88.7
click at [474, 253] on li "Bathroom Plumbing" at bounding box center [475, 255] width 120 height 19
type input "Bathroom Plumbing"
click at [577, 159] on input "text" at bounding box center [586, 166] width 88 height 18
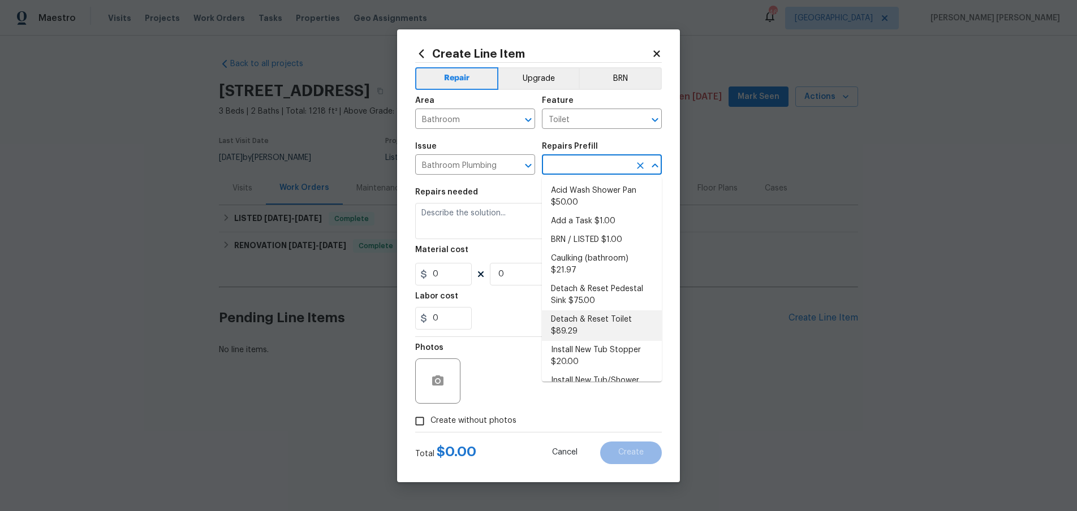
scroll to position [7, 0]
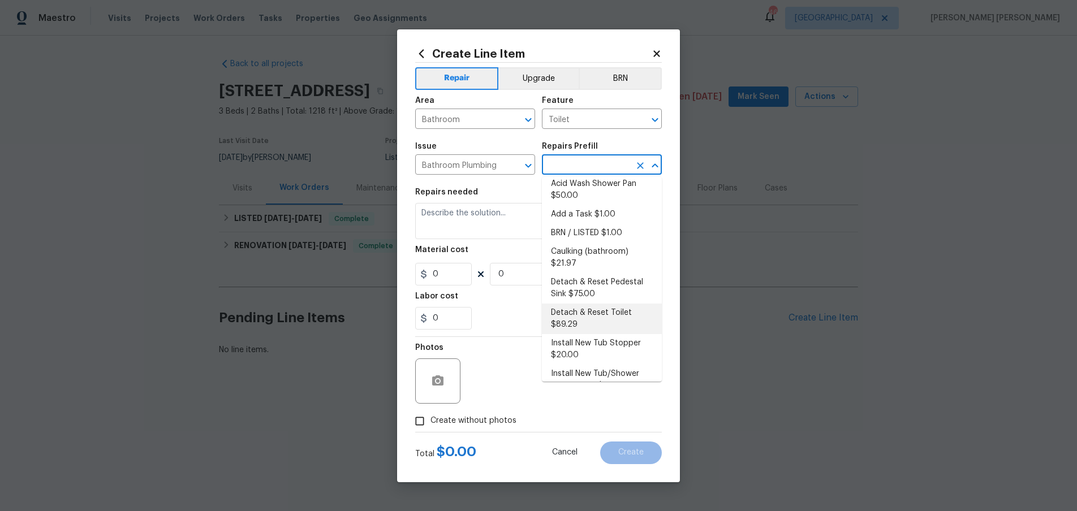
click at [600, 304] on li "Detach & Reset Toilet $89.29" at bounding box center [602, 319] width 120 height 31
type input "Plumbing"
type textarea "Detach, store and reset the toilet as needed for other repairs. Ensure that the…"
type input "1"
type input "Detach & Reset Toilet $89.29"
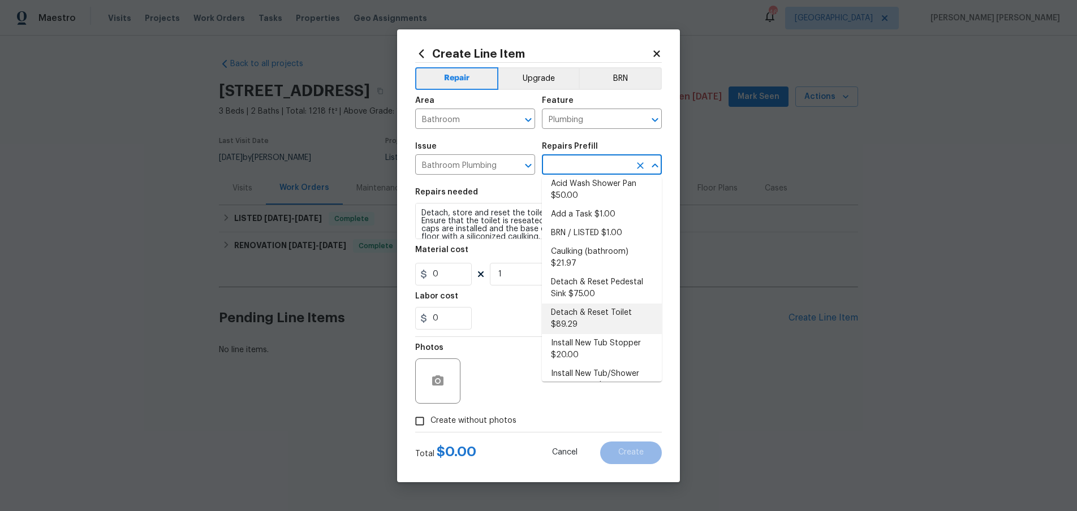
type input "89.29"
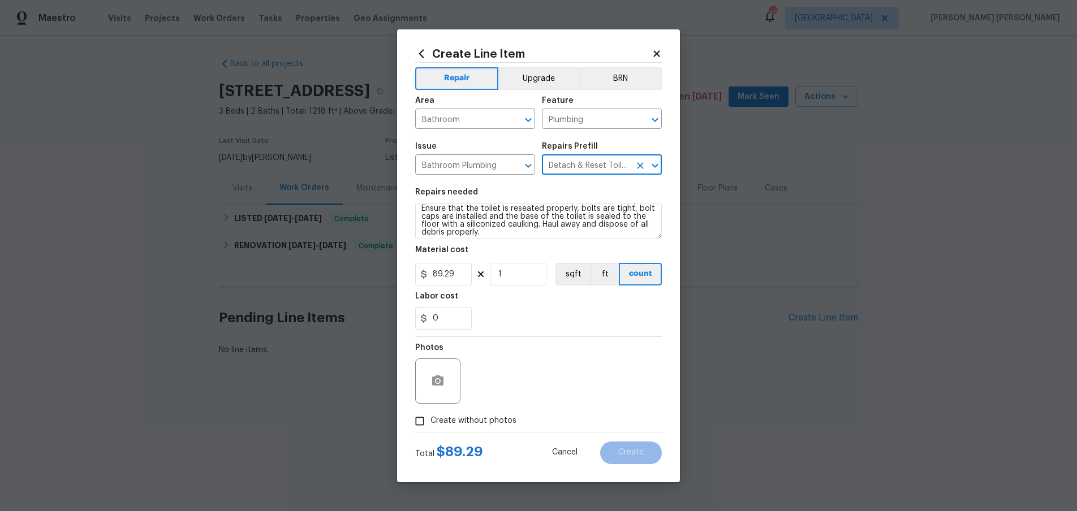
scroll to position [0, 0]
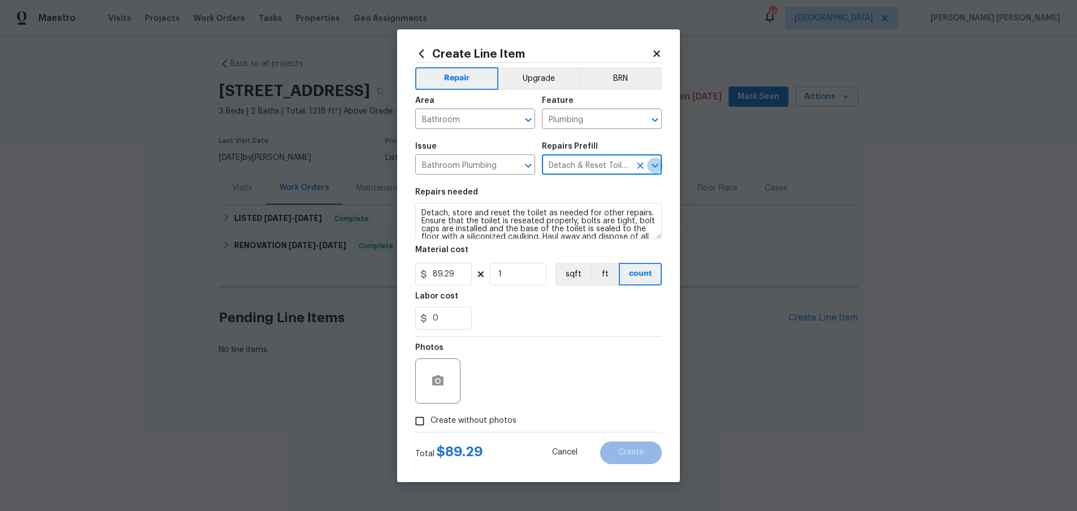
click at [654, 163] on icon "Open" at bounding box center [655, 166] width 14 height 14
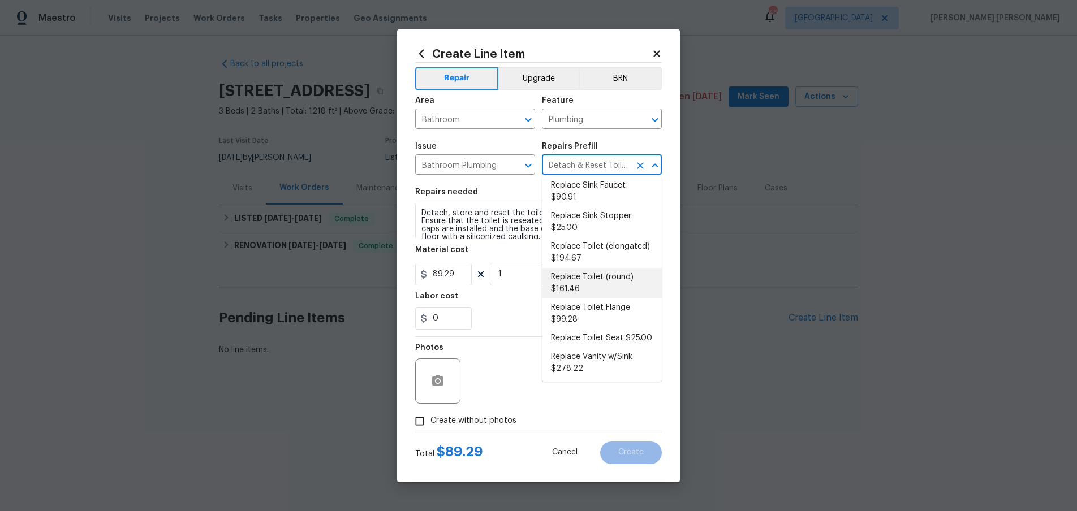
scroll to position [583, 0]
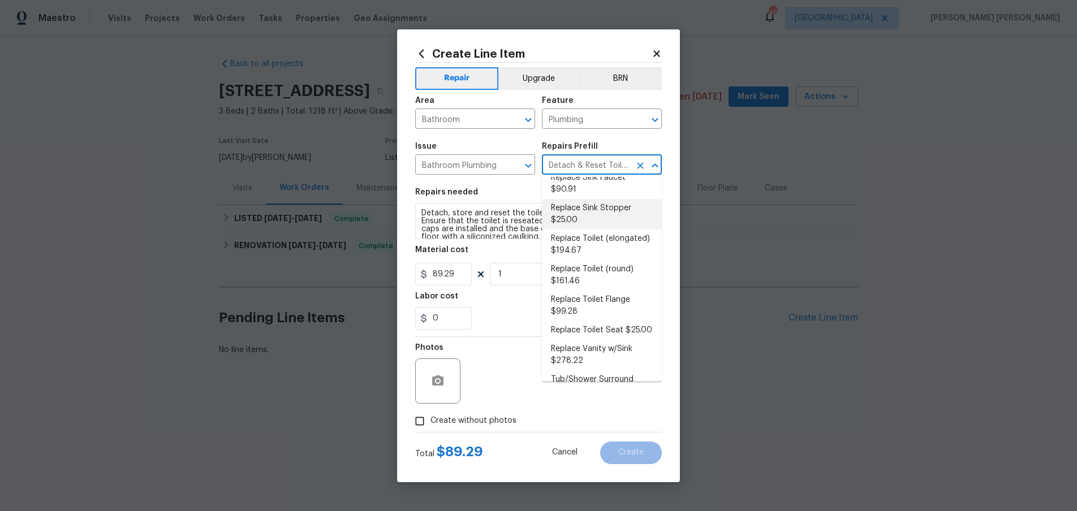
click at [654, 53] on icon at bounding box center [657, 54] width 10 height 10
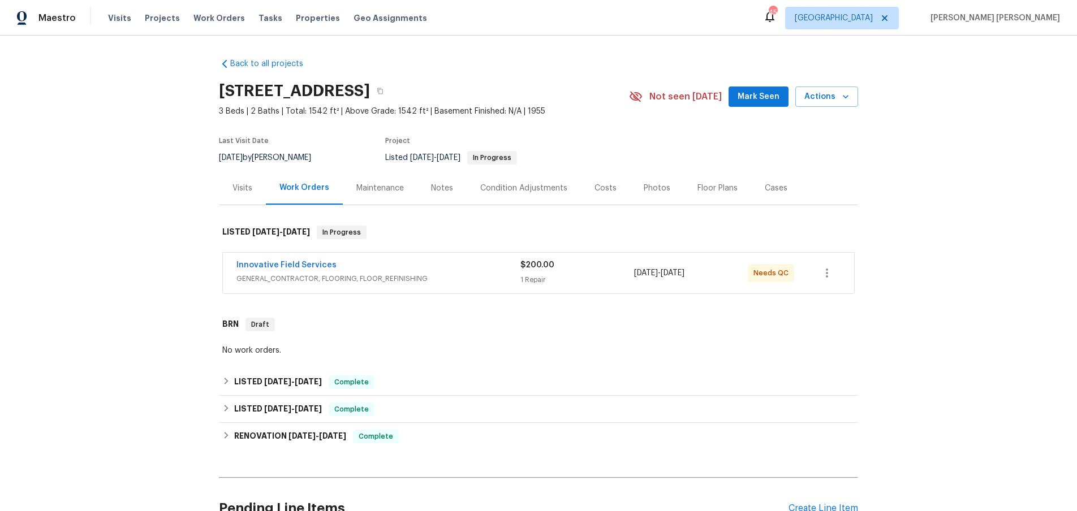
click at [449, 277] on span "GENERAL_CONTRACTOR, FLOORING, FLOOR_REFINISHING" at bounding box center [378, 278] width 284 height 11
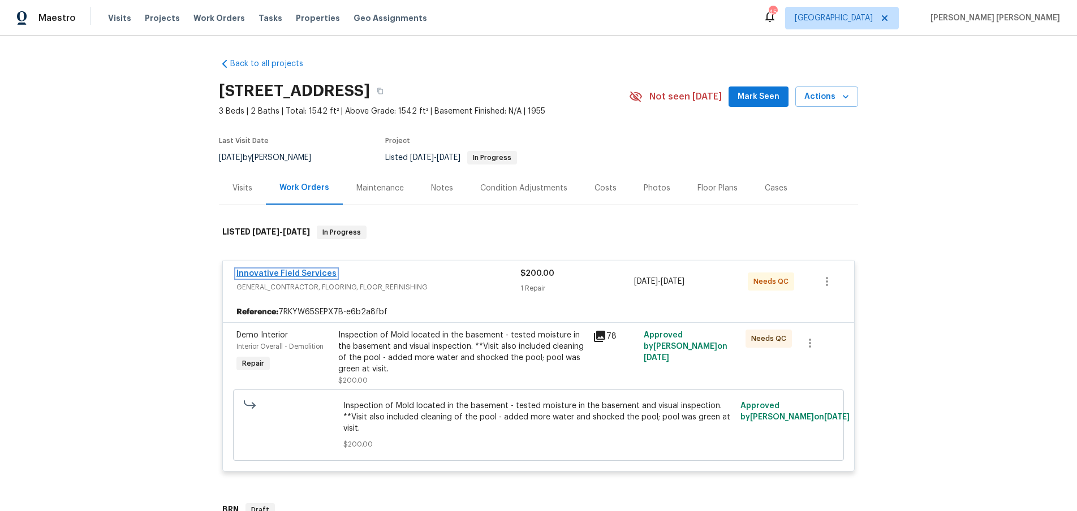
click at [321, 272] on link "Innovative Field Services" at bounding box center [286, 274] width 100 height 8
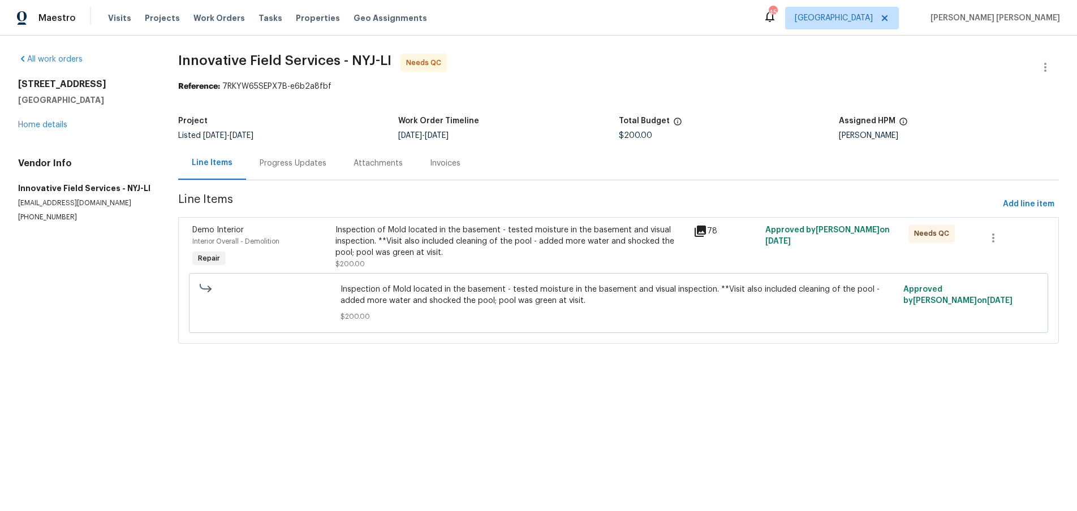
click at [298, 169] on div "Progress Updates" at bounding box center [293, 163] width 67 height 11
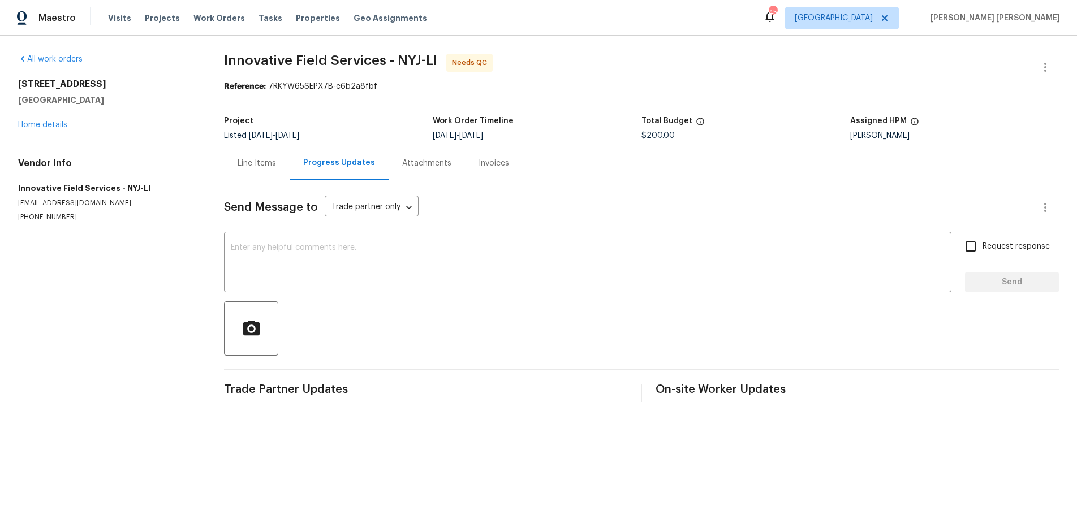
click at [261, 165] on div "Line Items" at bounding box center [257, 163] width 38 height 11
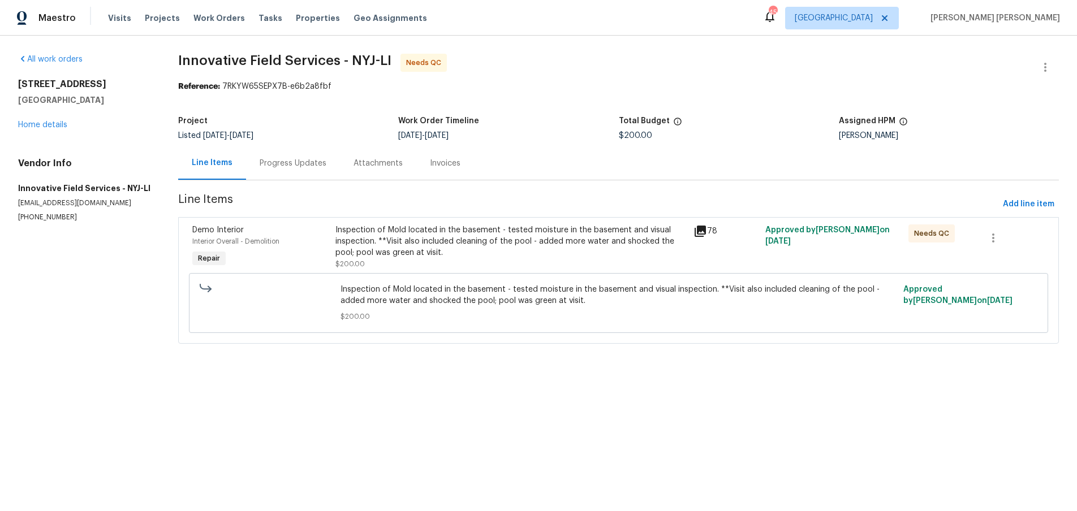
click at [294, 166] on div "Progress Updates" at bounding box center [293, 163] width 67 height 11
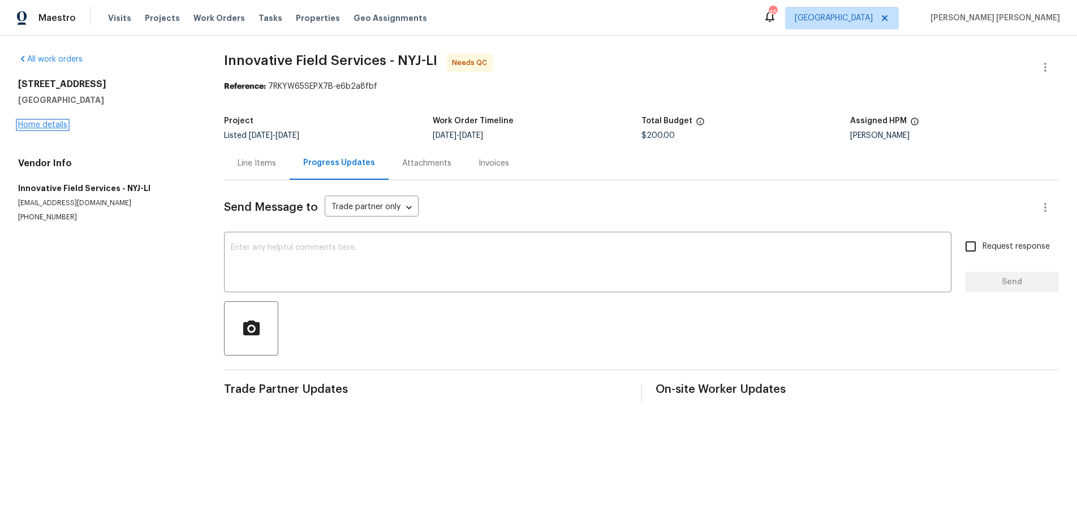
click at [40, 124] on link "Home details" at bounding box center [42, 125] width 49 height 8
